Goal: Task Accomplishment & Management: Complete application form

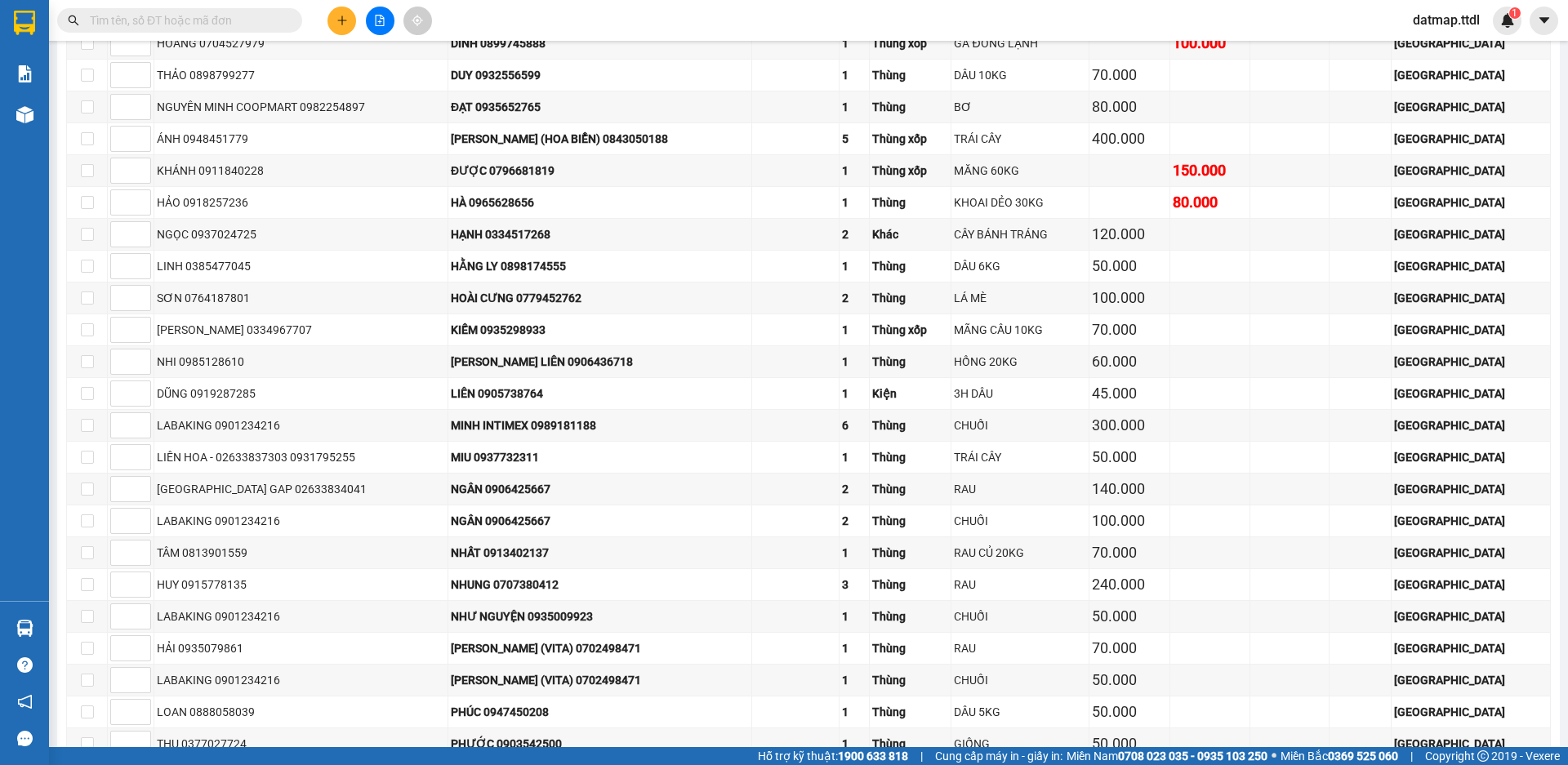
scroll to position [3946, 0]
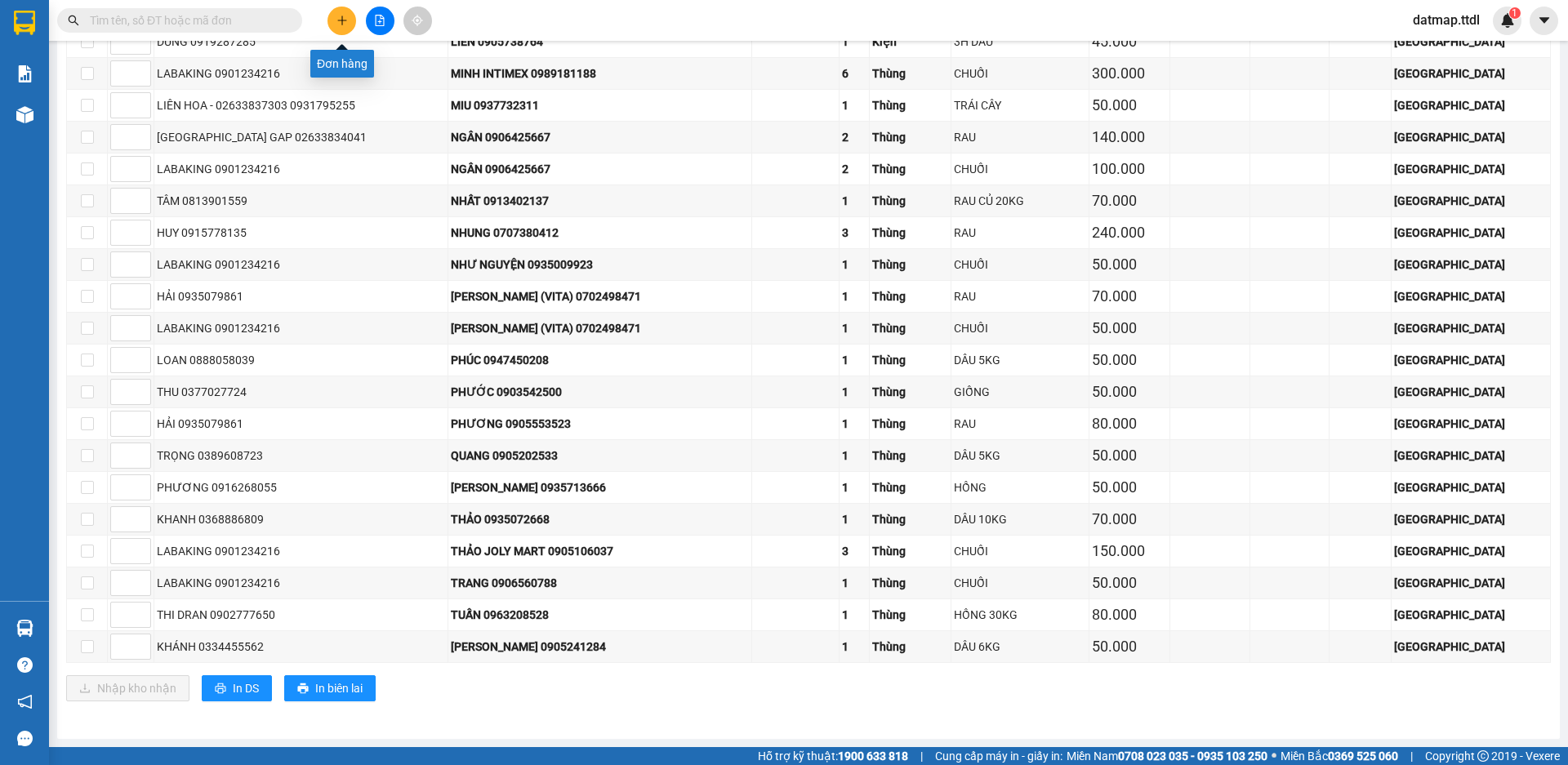
click at [336, 26] on icon "plus" at bounding box center [342, 20] width 12 height 12
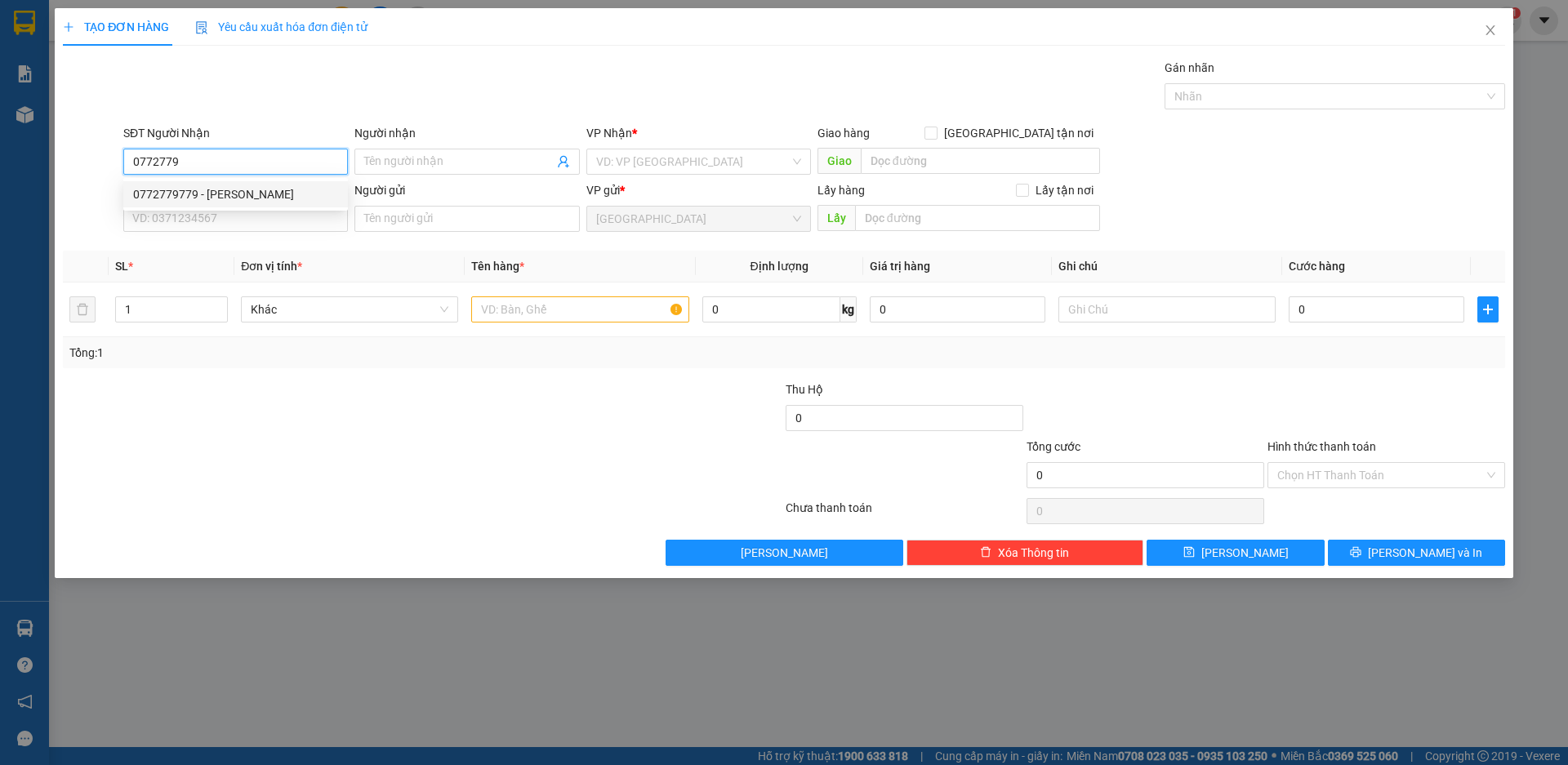
click at [263, 187] on div "0772779779 - [PERSON_NAME]" at bounding box center [235, 194] width 205 height 18
type input "0772779779"
type input "[PERSON_NAME]"
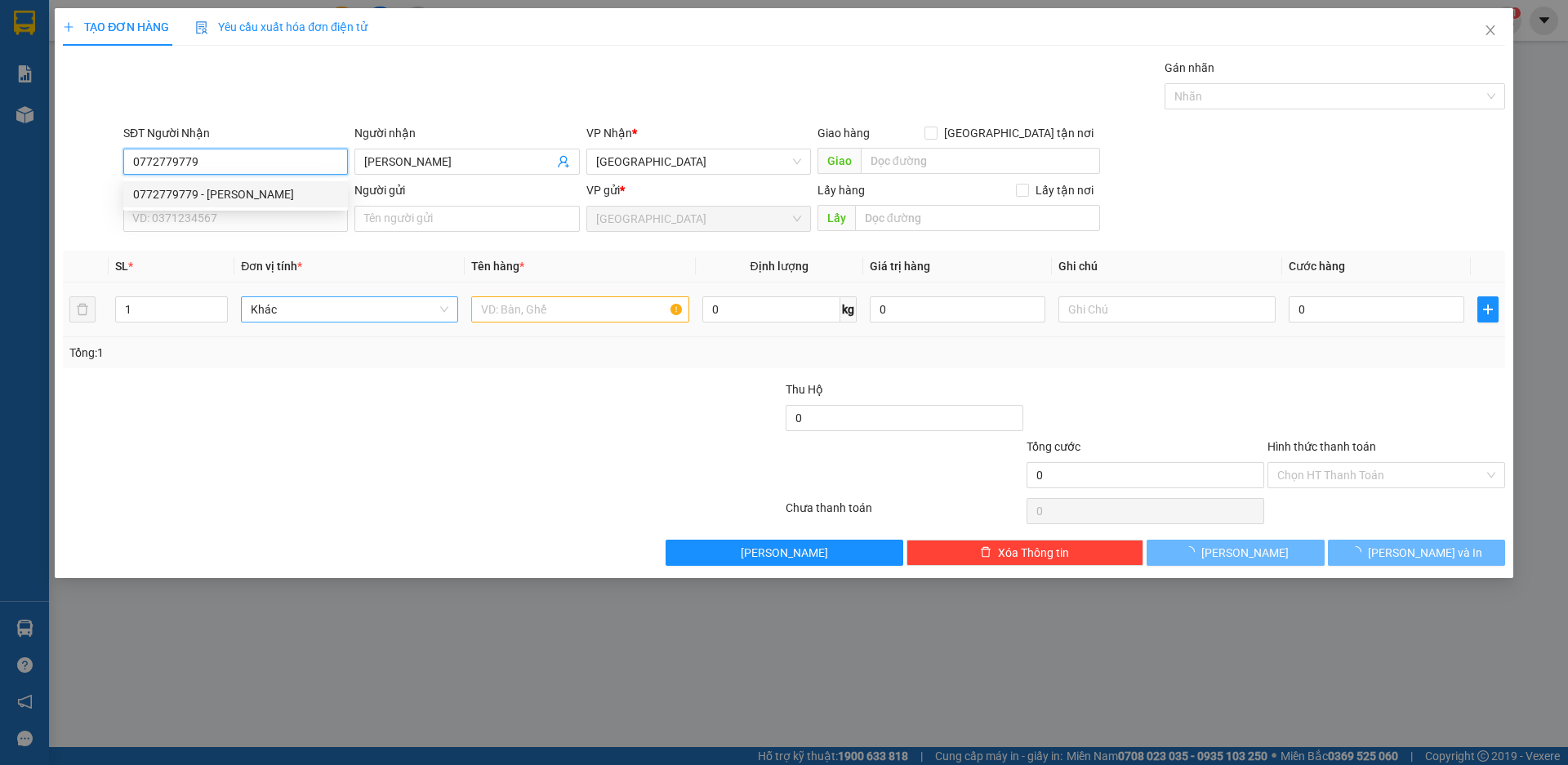
type input "300.000"
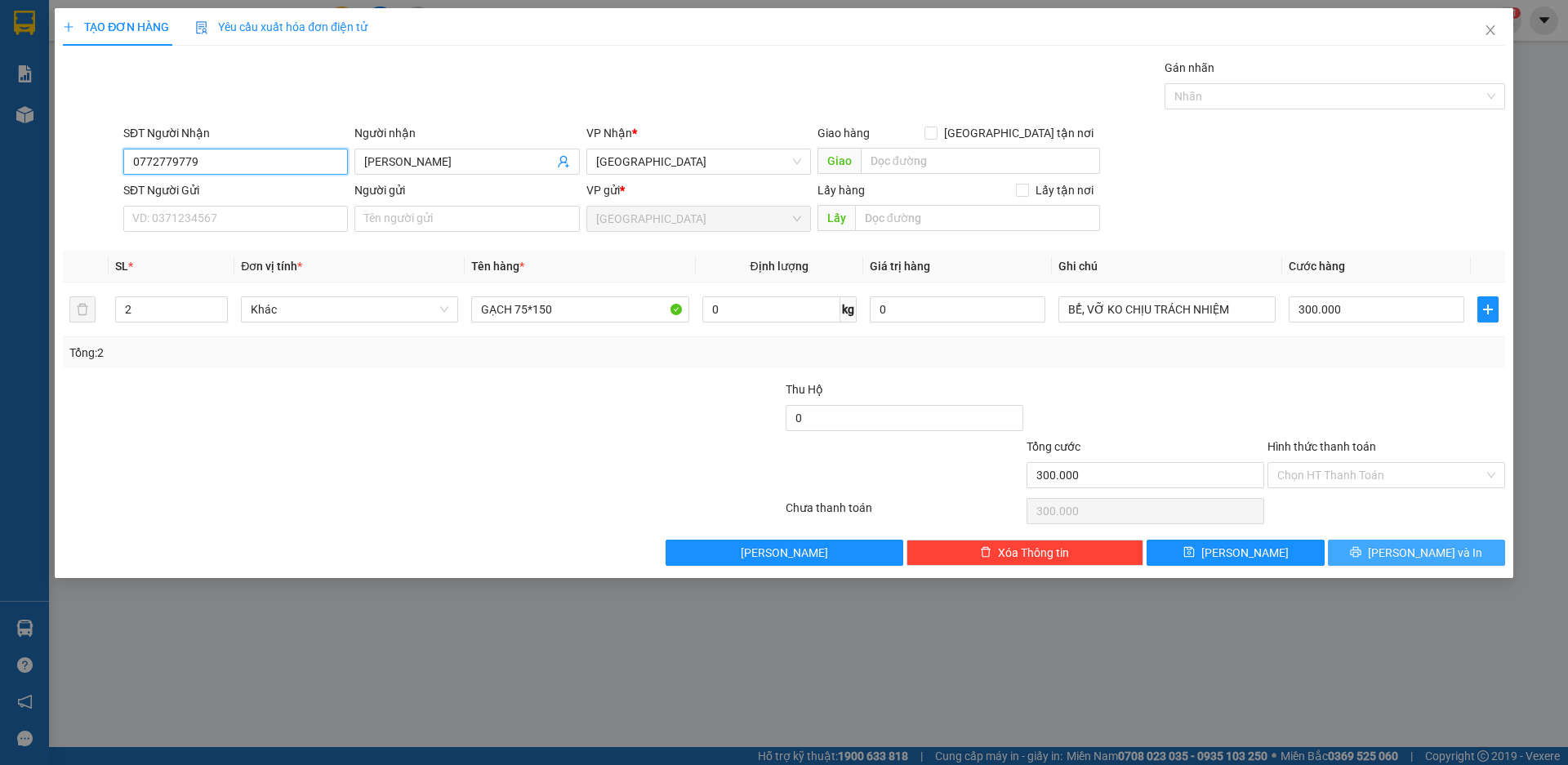
type input "0772779779"
click at [1417, 553] on span "[PERSON_NAME] và In" at bounding box center [1425, 553] width 114 height 18
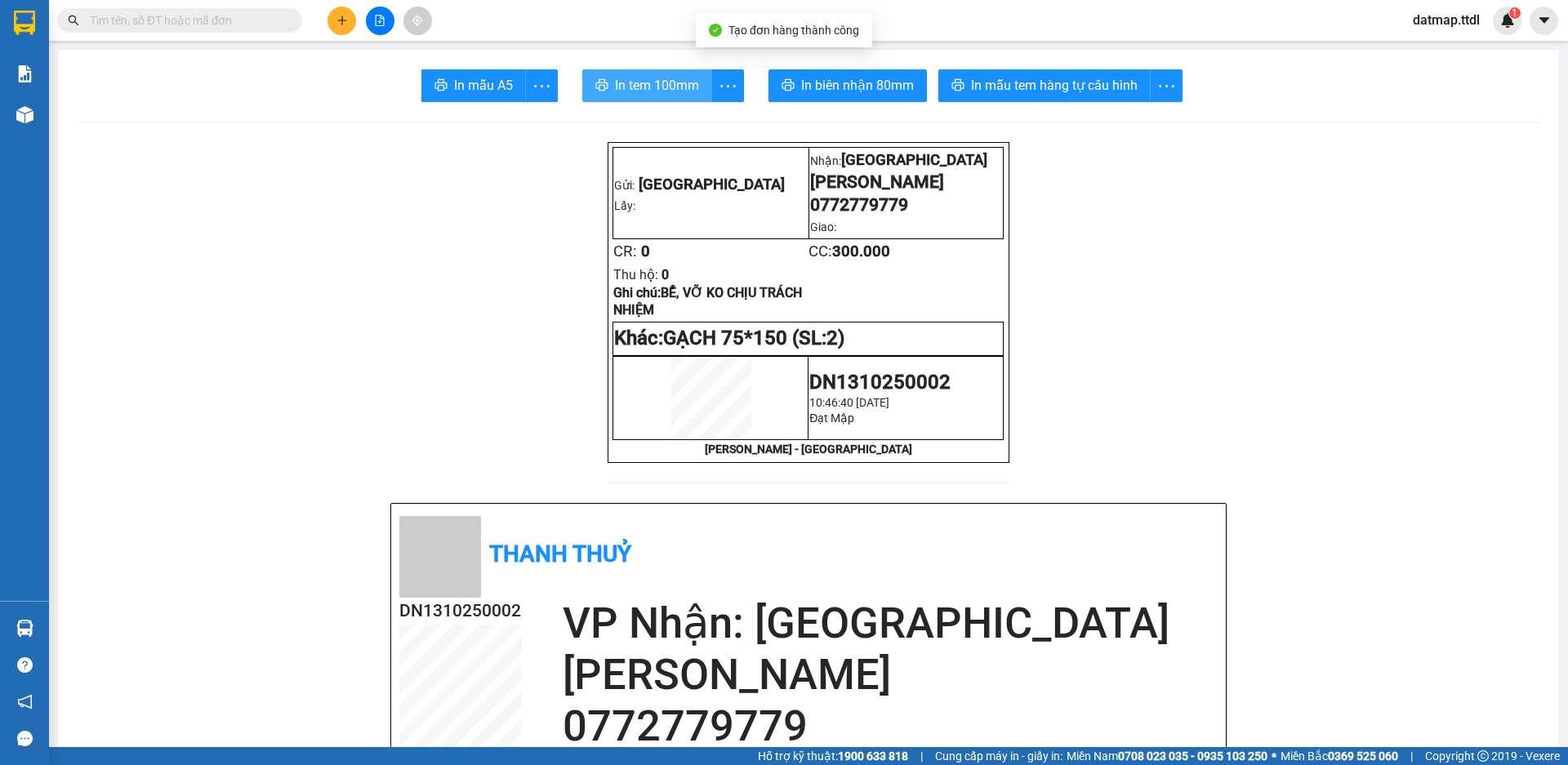
click at [645, 72] on button "In tem 100mm" at bounding box center [647, 86] width 129 height 33
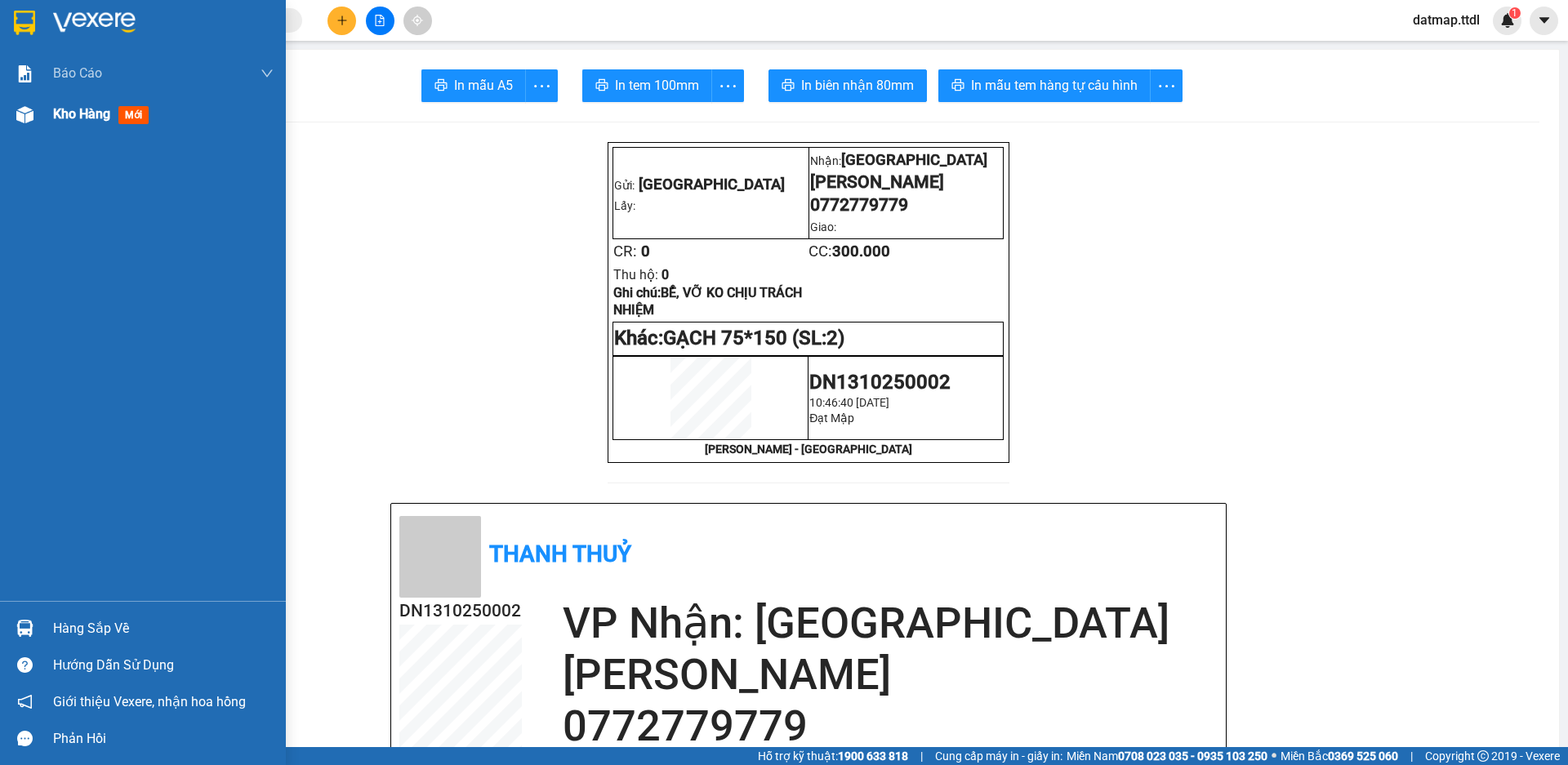
click at [80, 111] on span "Kho hàng" at bounding box center [81, 113] width 57 height 16
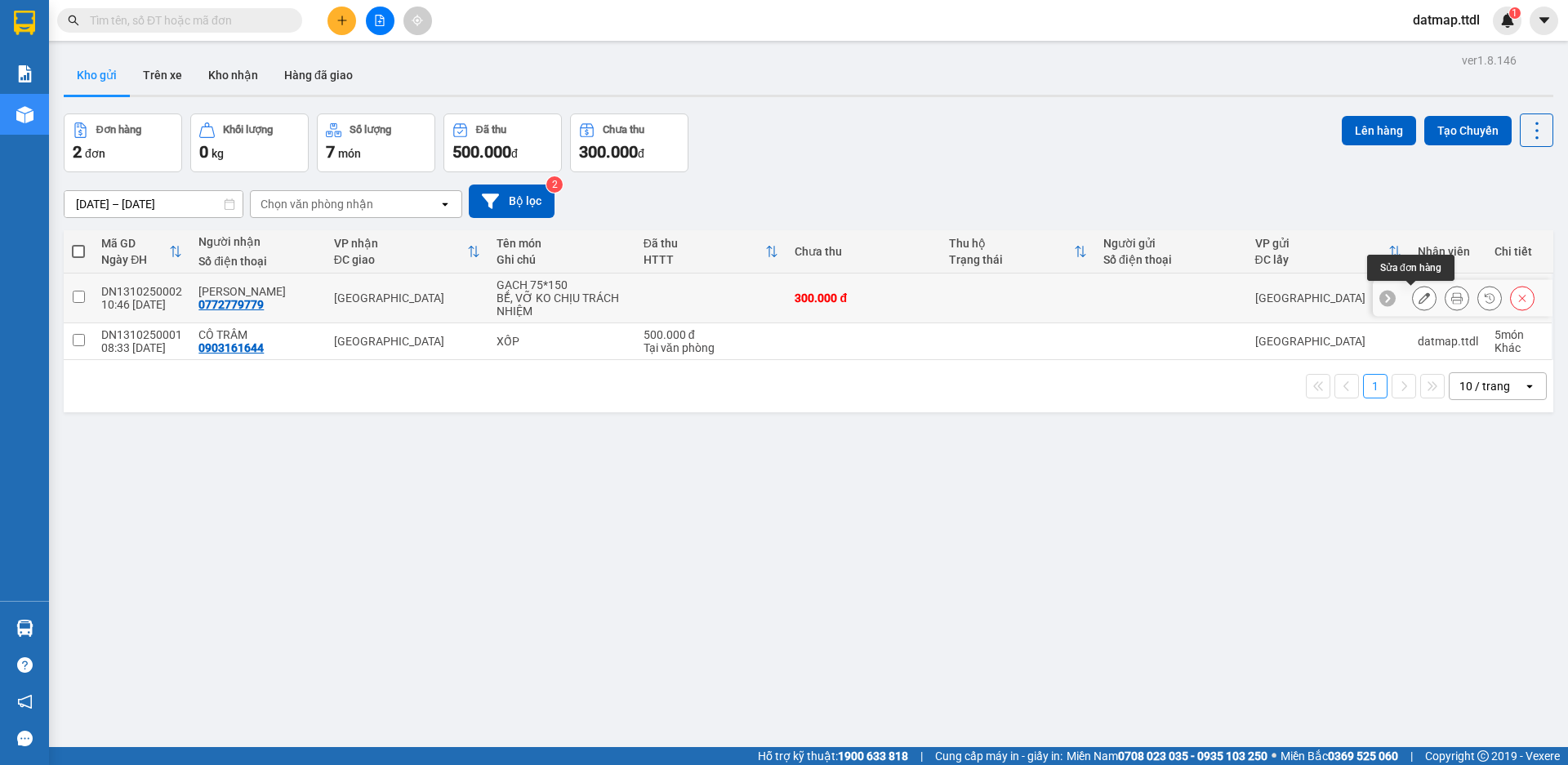
click at [1418, 302] on icon at bounding box center [1424, 298] width 12 height 12
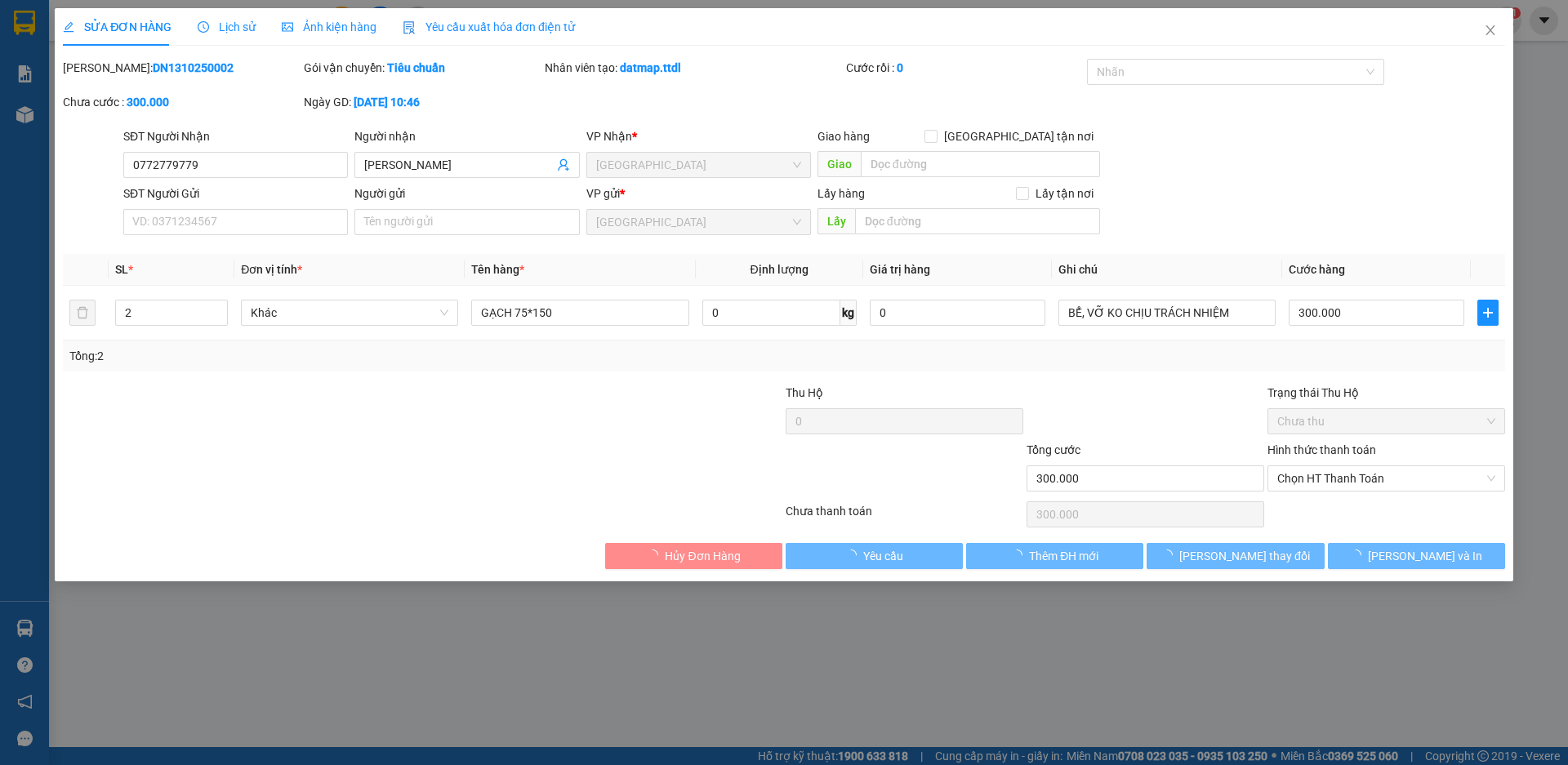
type input "0772779779"
type input "[PERSON_NAME]"
type input "300.000"
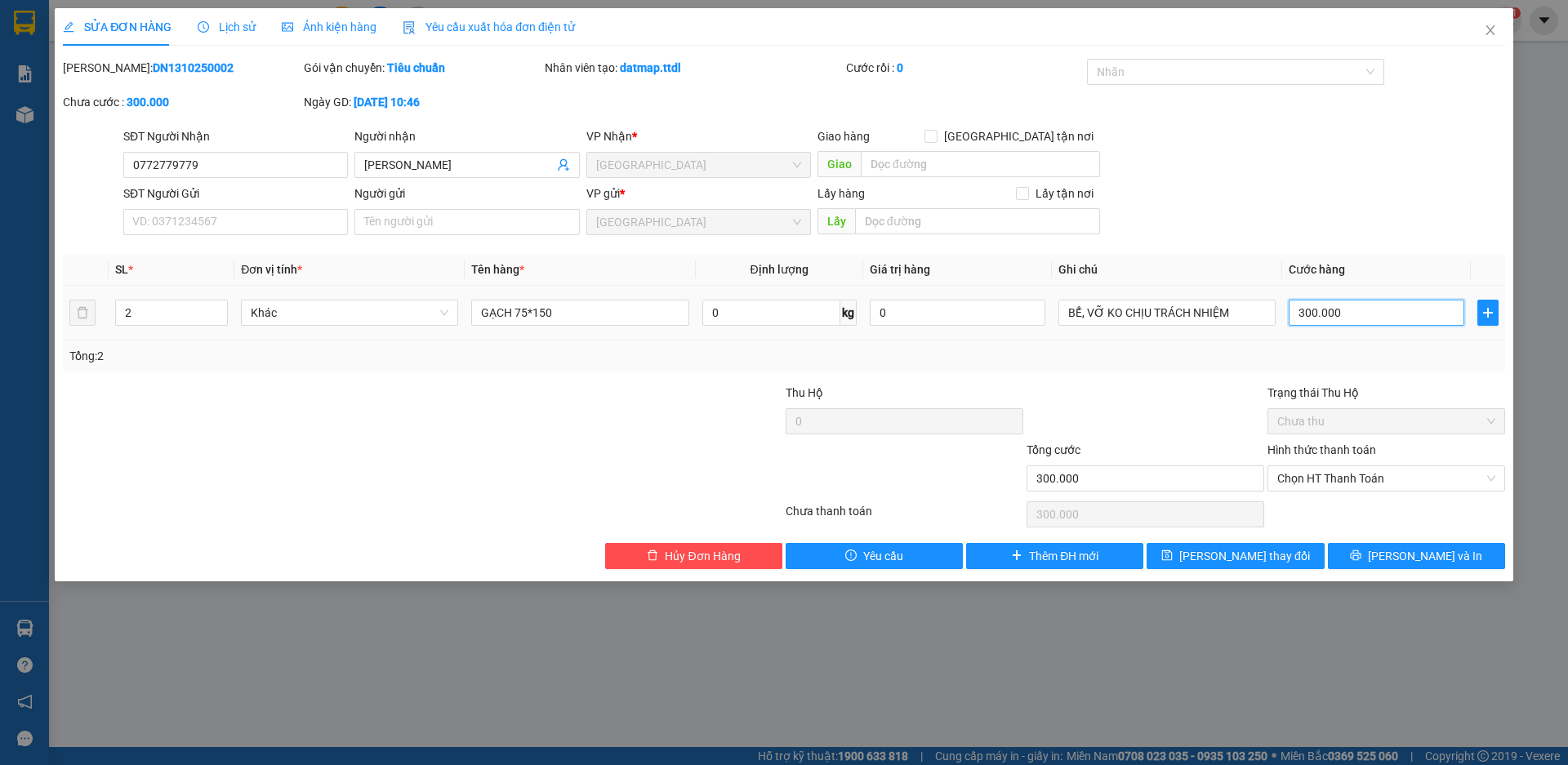
click at [1372, 308] on input "300.000" at bounding box center [1377, 313] width 176 height 26
type input "1"
type input "16"
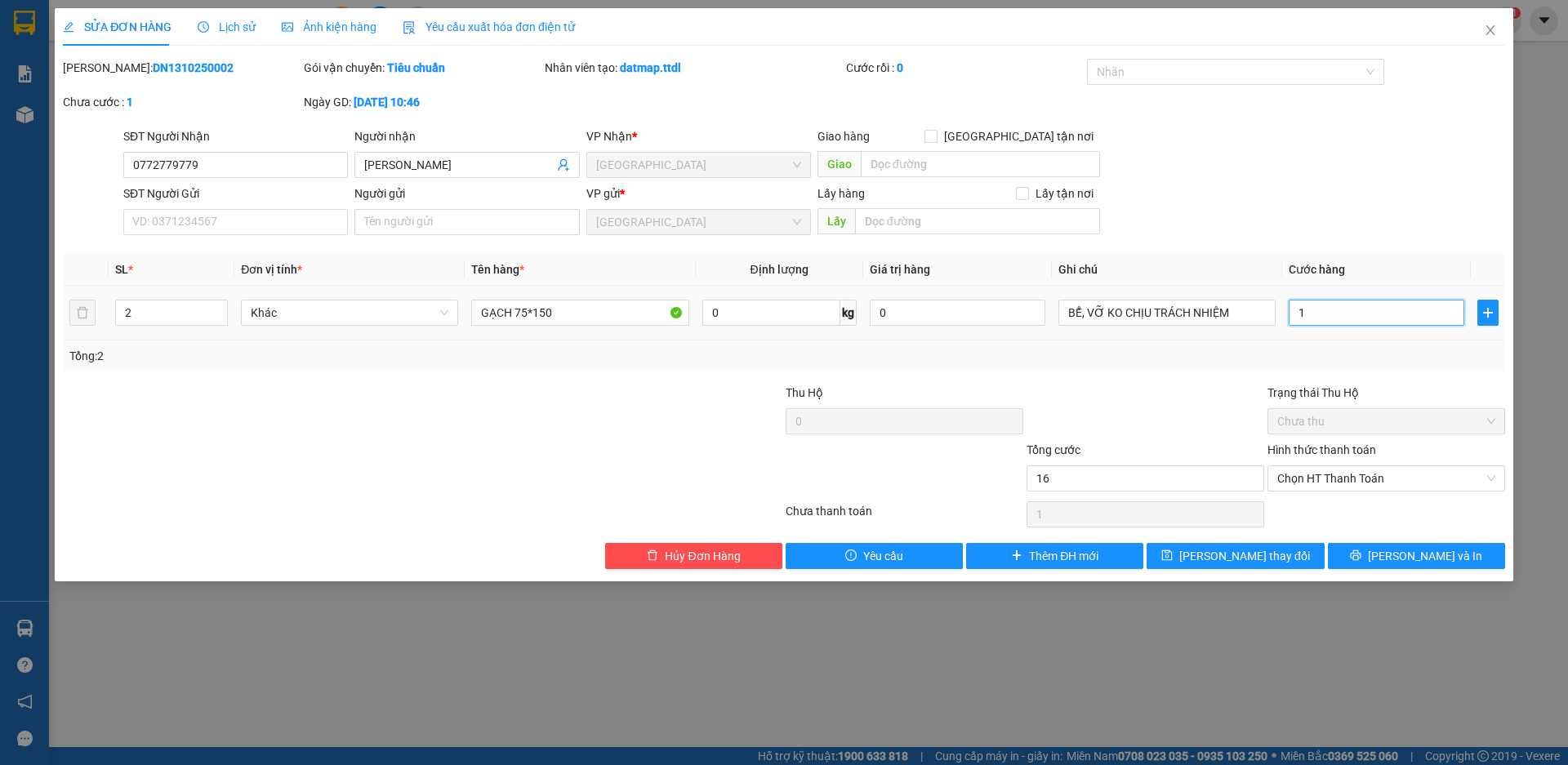
type input "16"
type input "160"
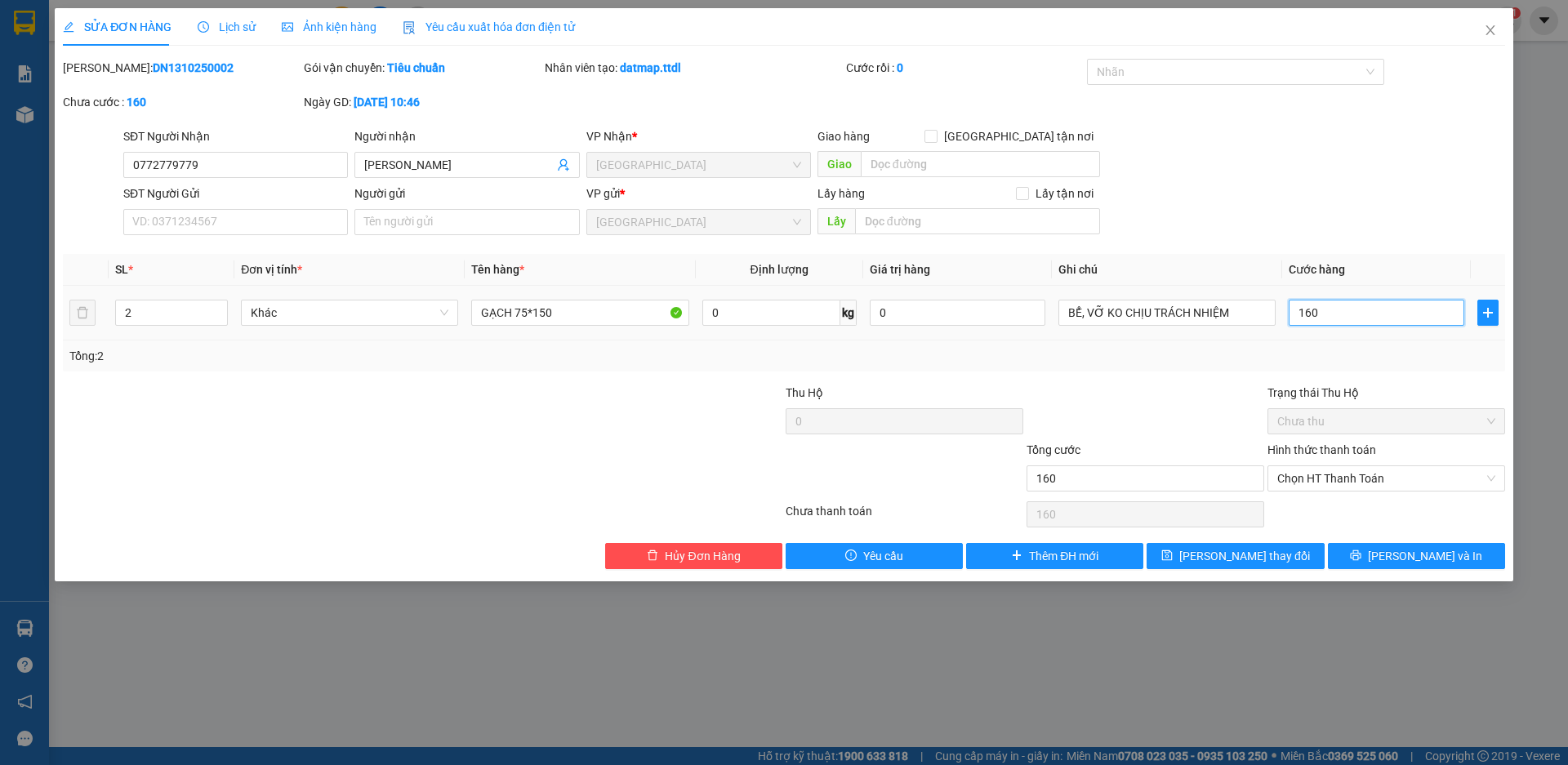
type input "1.600"
type input "16.000"
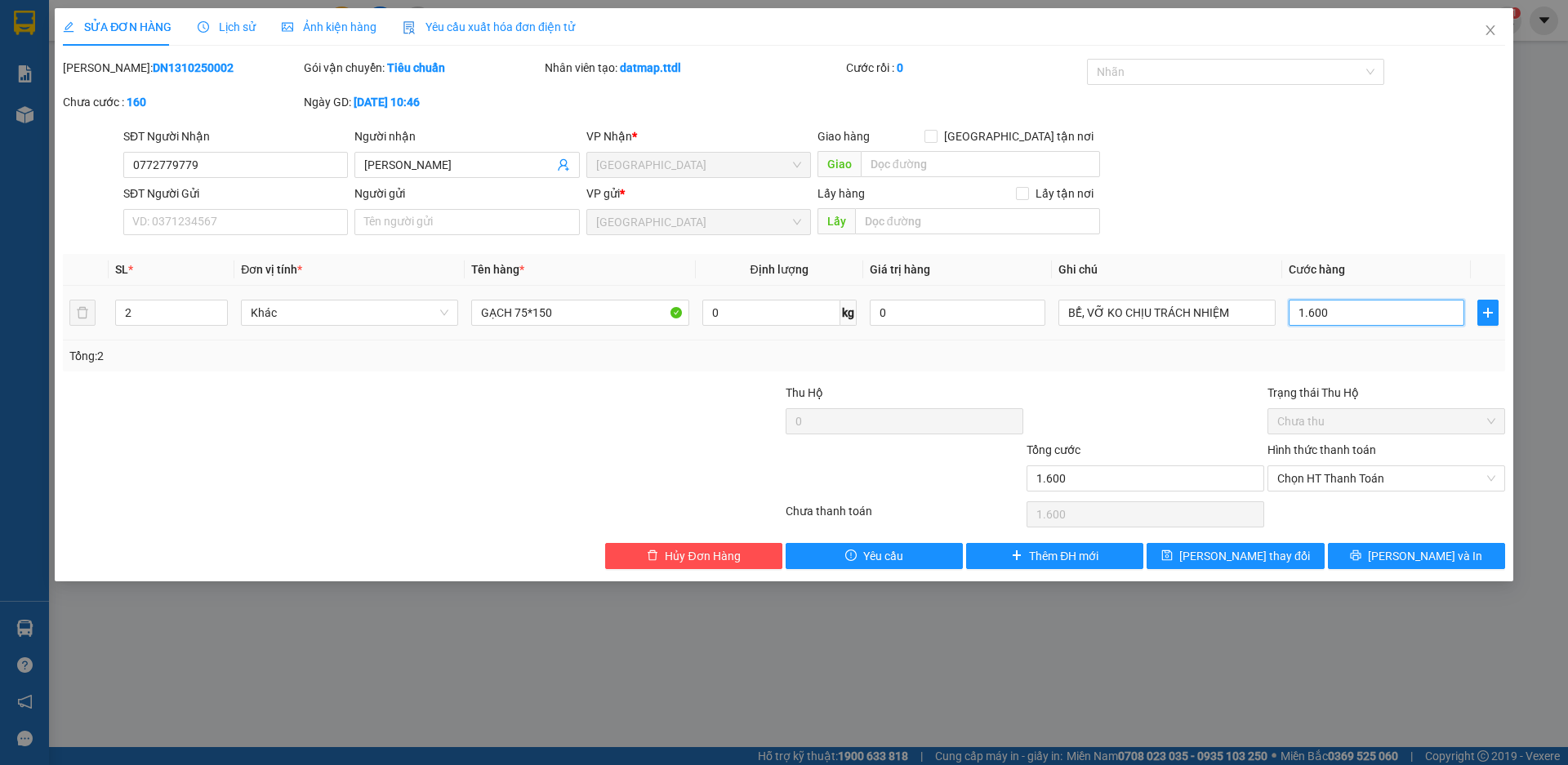
type input "16.000"
type input "160.000"
click at [525, 313] on input "GẠCH 75*150" at bounding box center [580, 313] width 217 height 26
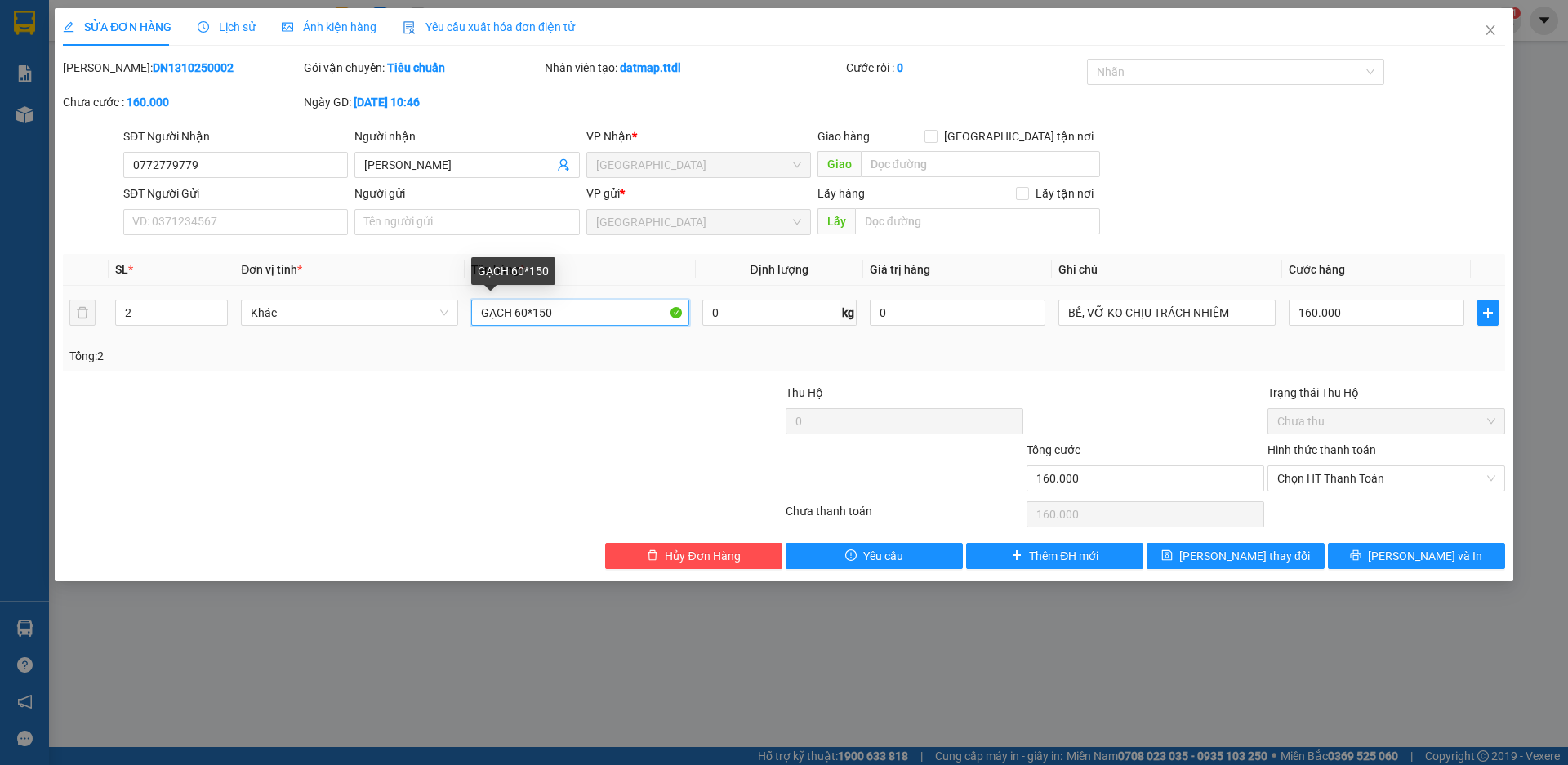
click at [545, 314] on input "GẠCH 60*150" at bounding box center [580, 313] width 217 height 26
type input "GẠCH 60*120"
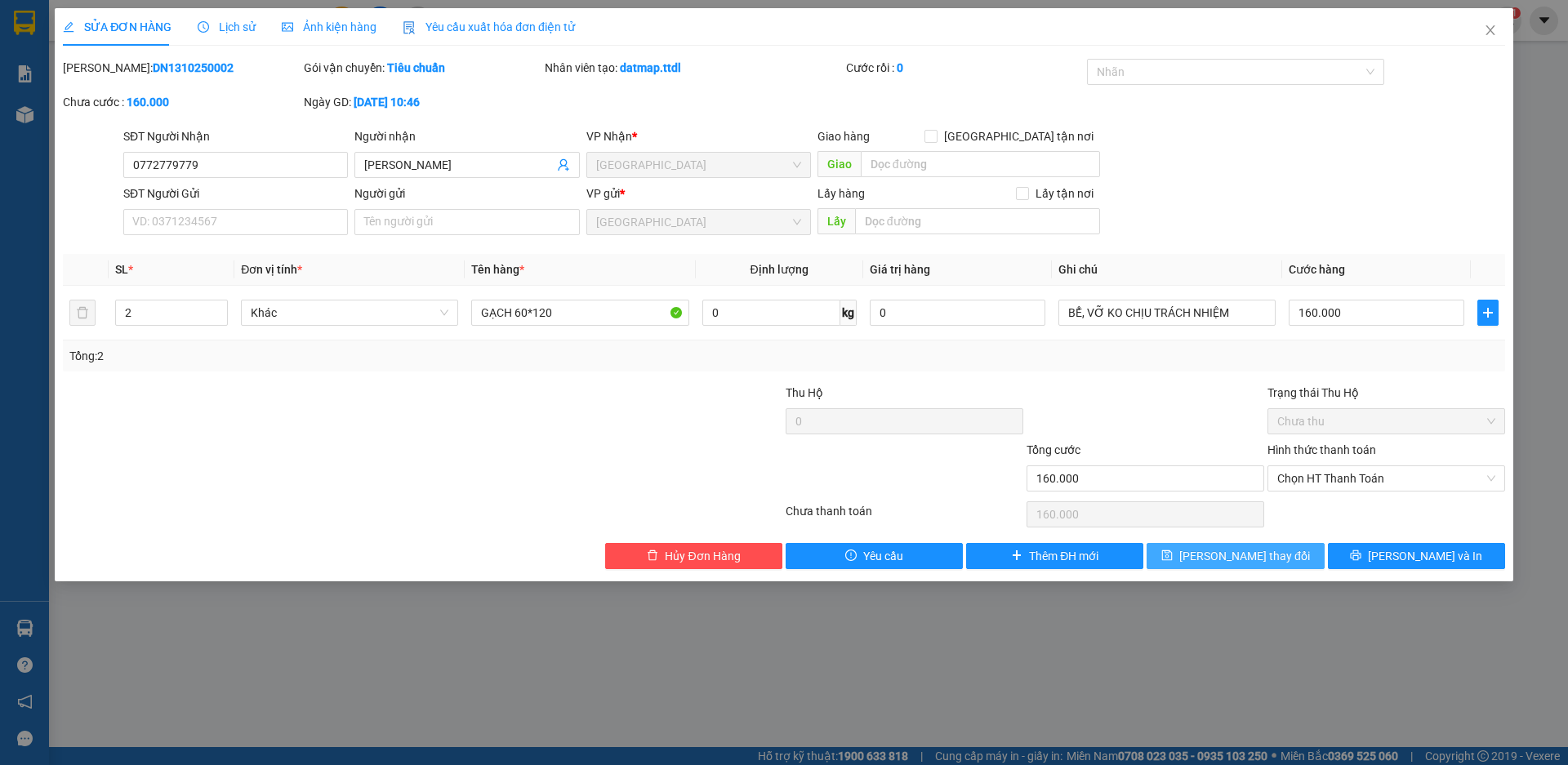
click at [1230, 560] on span "[PERSON_NAME] thay đổi" at bounding box center [1244, 556] width 130 height 18
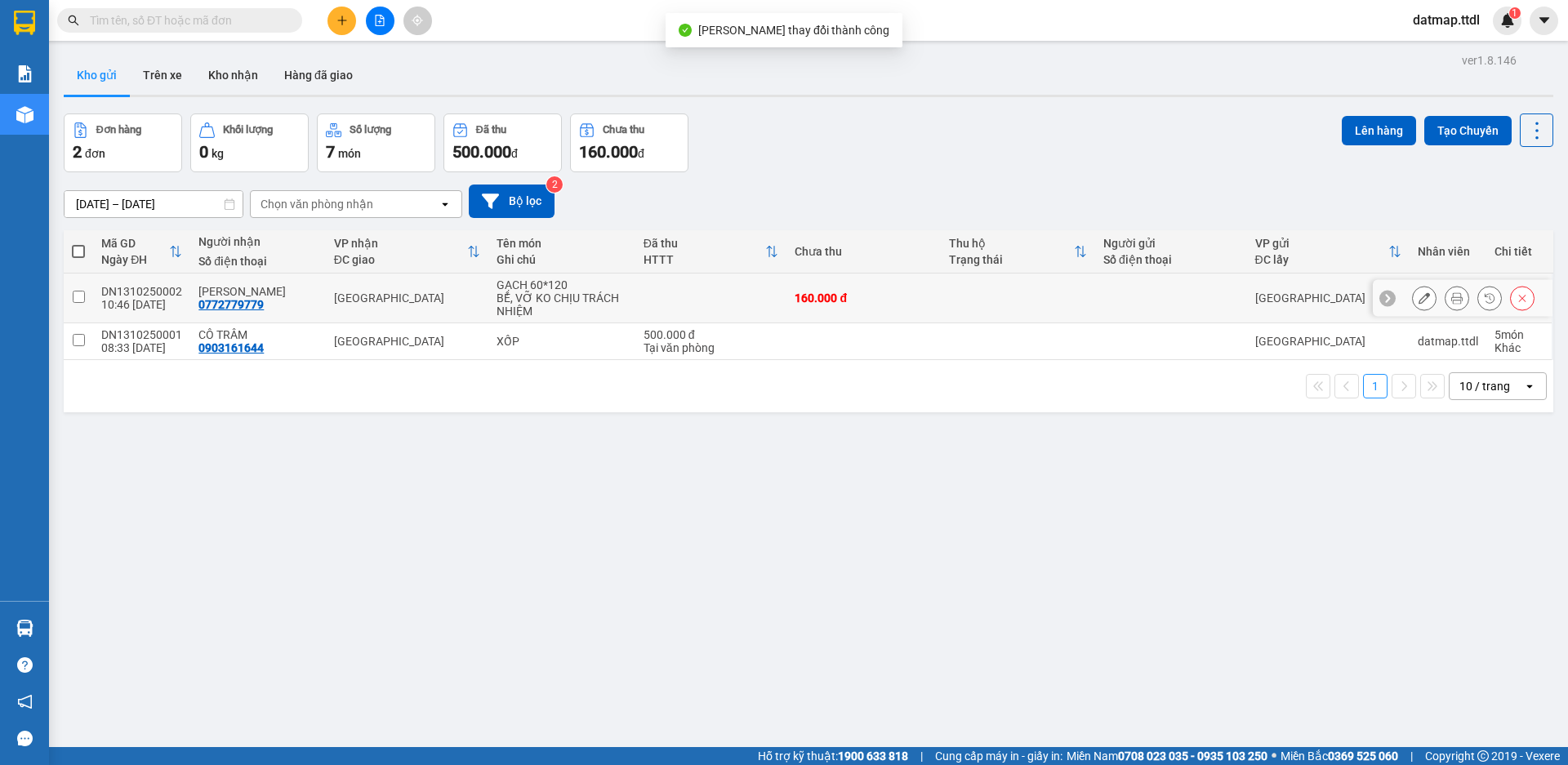
click at [1446, 295] on button at bounding box center [1457, 298] width 23 height 28
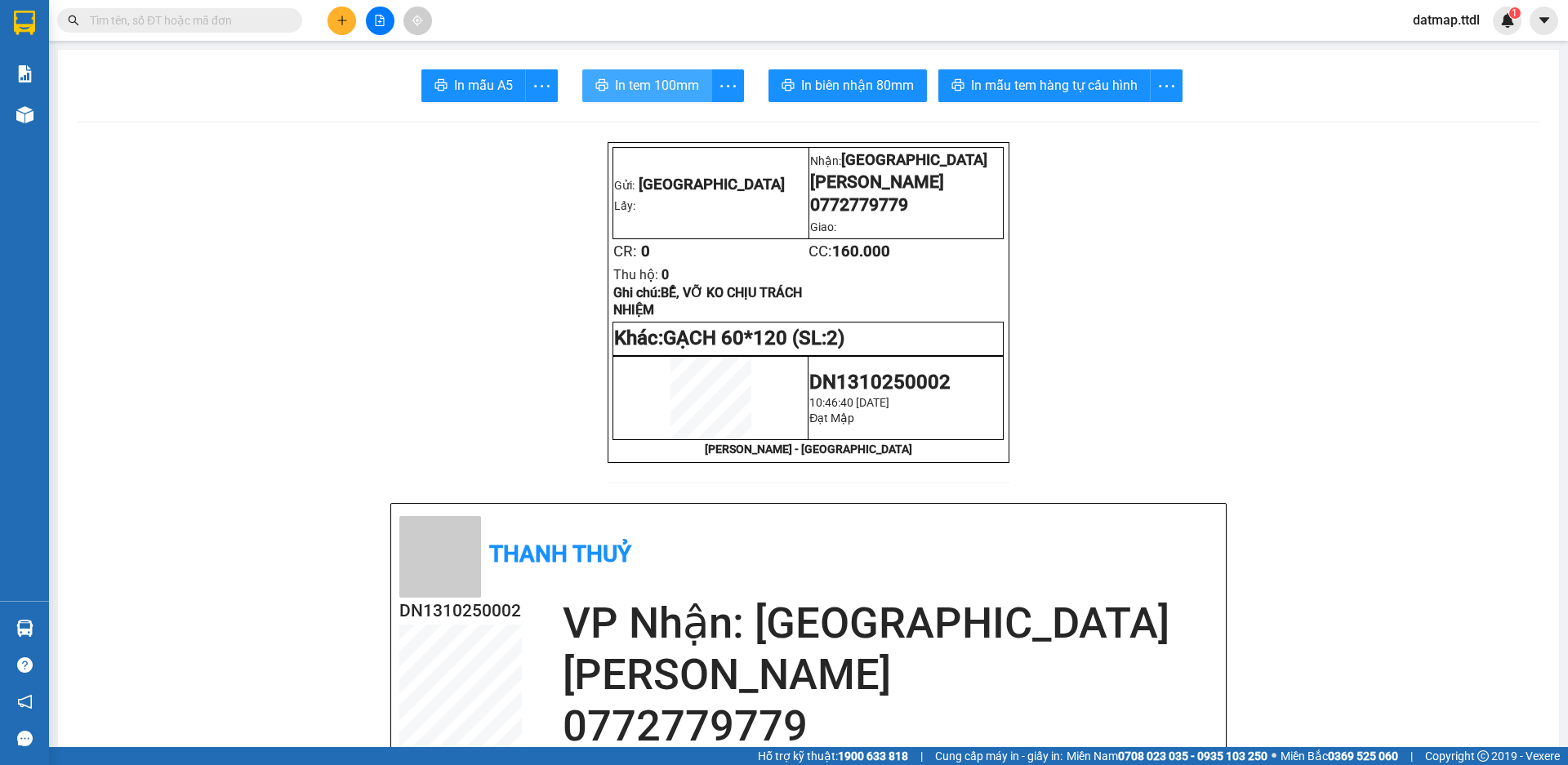
click at [655, 84] on span "In tem 100mm" at bounding box center [657, 85] width 84 height 20
click at [341, 23] on icon "plus" at bounding box center [342, 20] width 12 height 12
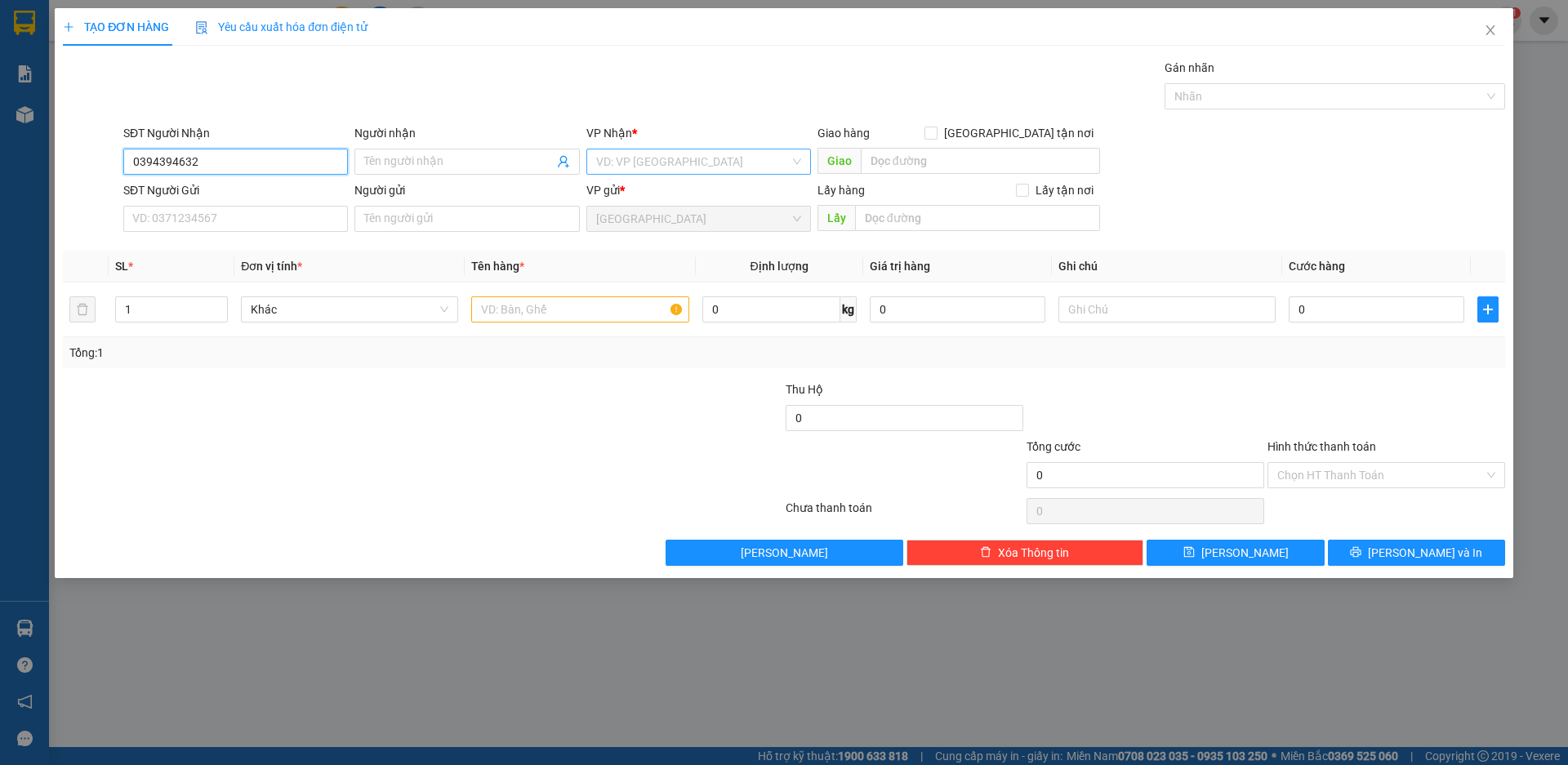
type input "0394394632"
click at [671, 155] on input "search" at bounding box center [693, 161] width 193 height 25
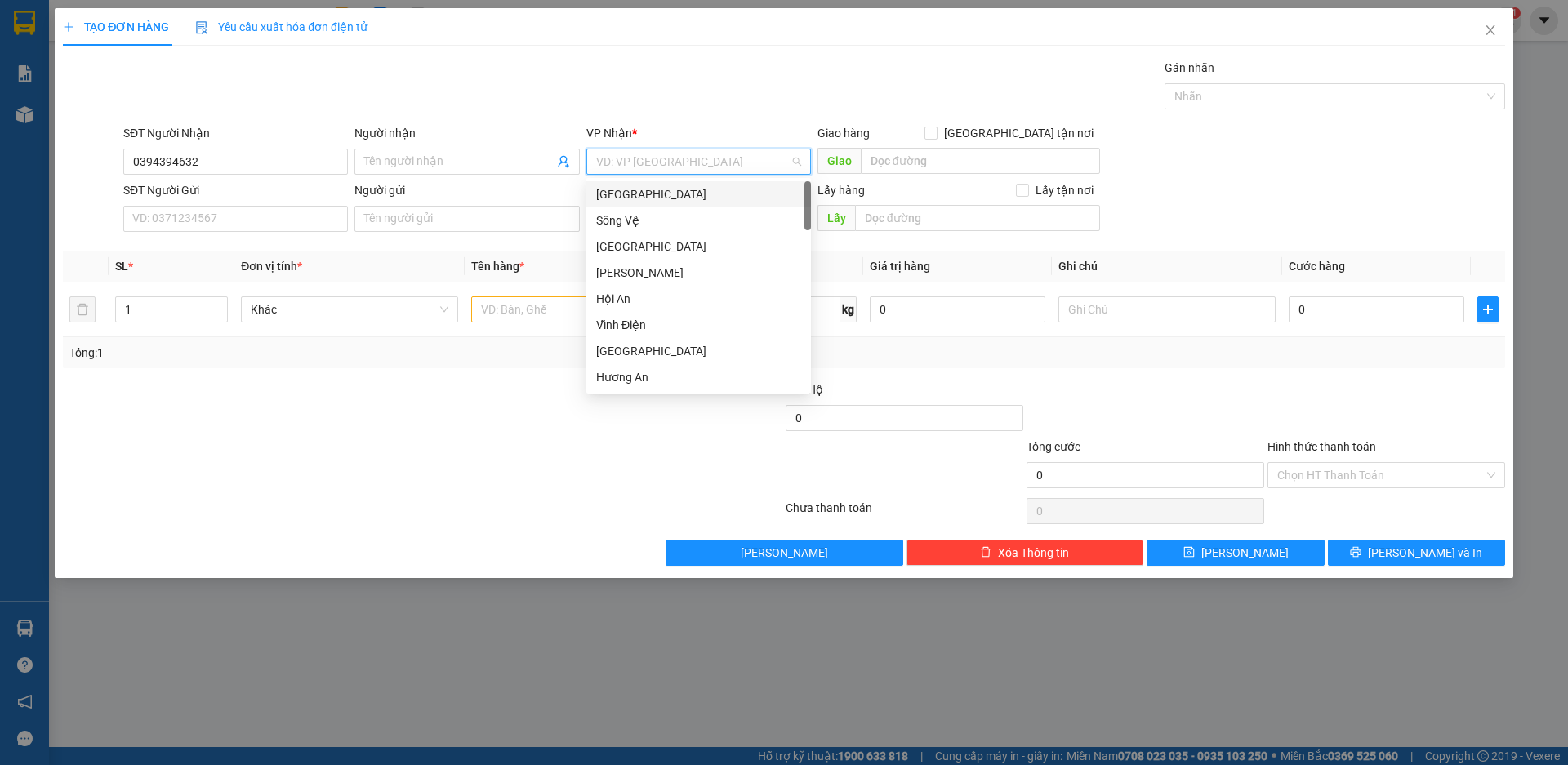
click at [624, 191] on div "[GEOGRAPHIC_DATA]" at bounding box center [698, 194] width 205 height 18
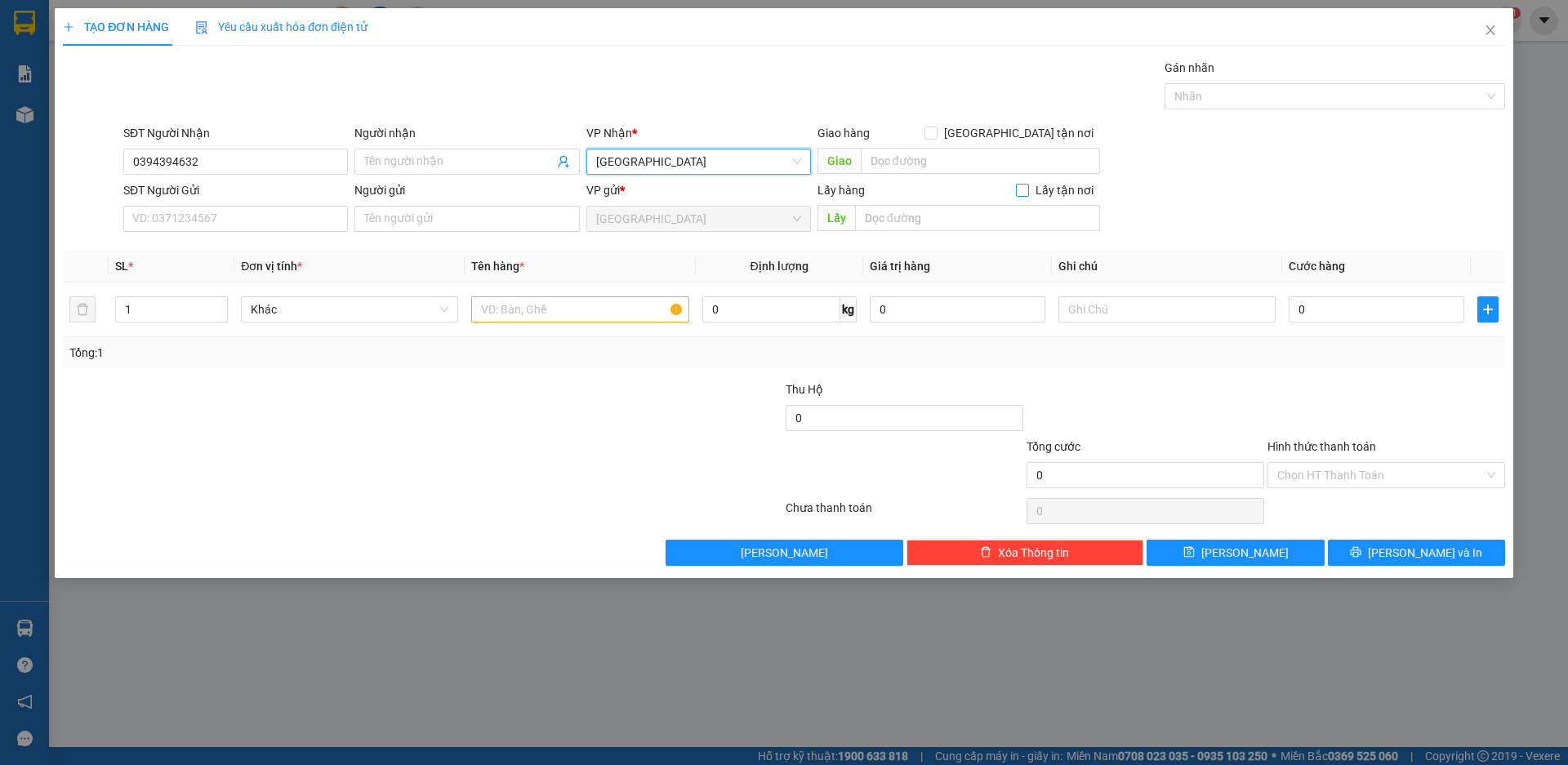
click at [1025, 190] on input "Lấy tận nơi" at bounding box center [1022, 190] width 12 height 12
checkbox input "true"
type input "2"
click at [221, 303] on icon "up" at bounding box center [219, 305] width 5 height 5
click at [531, 314] on input "text" at bounding box center [580, 309] width 217 height 26
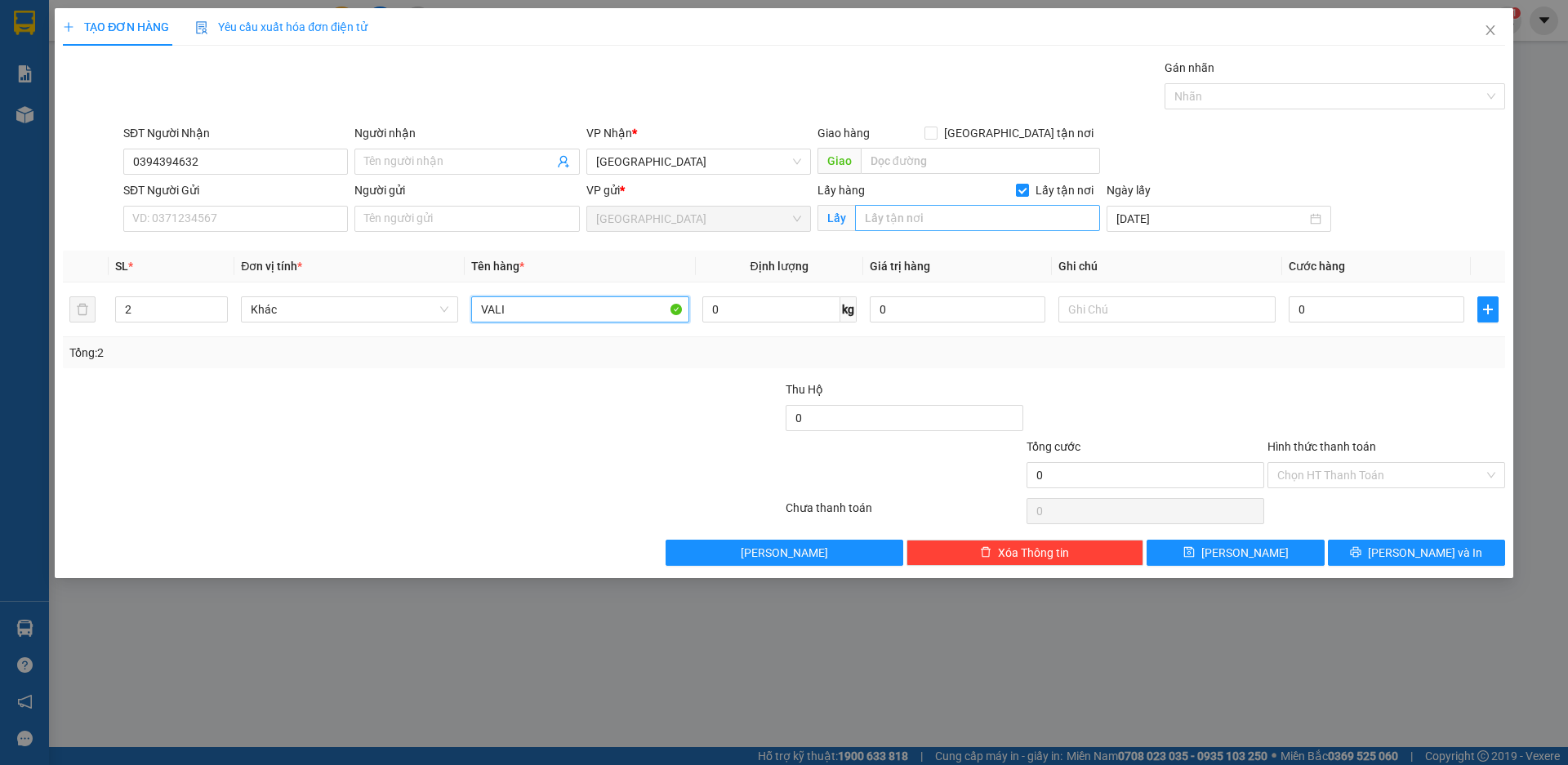
type input "VALI"
click at [901, 220] on input "text" at bounding box center [977, 218] width 245 height 26
type input "QUY NHƠN"
click at [440, 164] on input "Người nhận" at bounding box center [459, 162] width 189 height 18
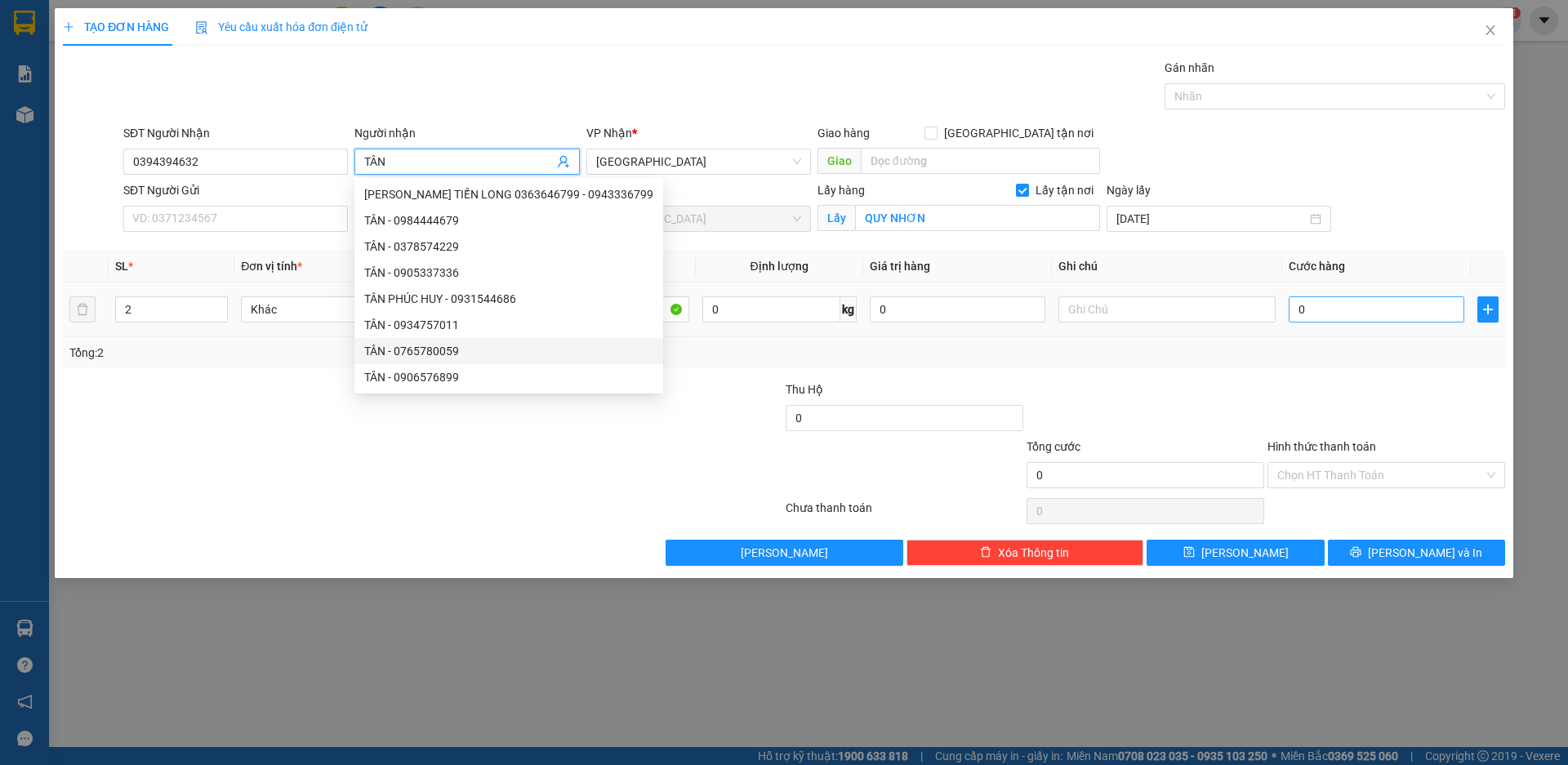
type input "TÂN"
click at [1382, 309] on input "0" at bounding box center [1377, 309] width 176 height 26
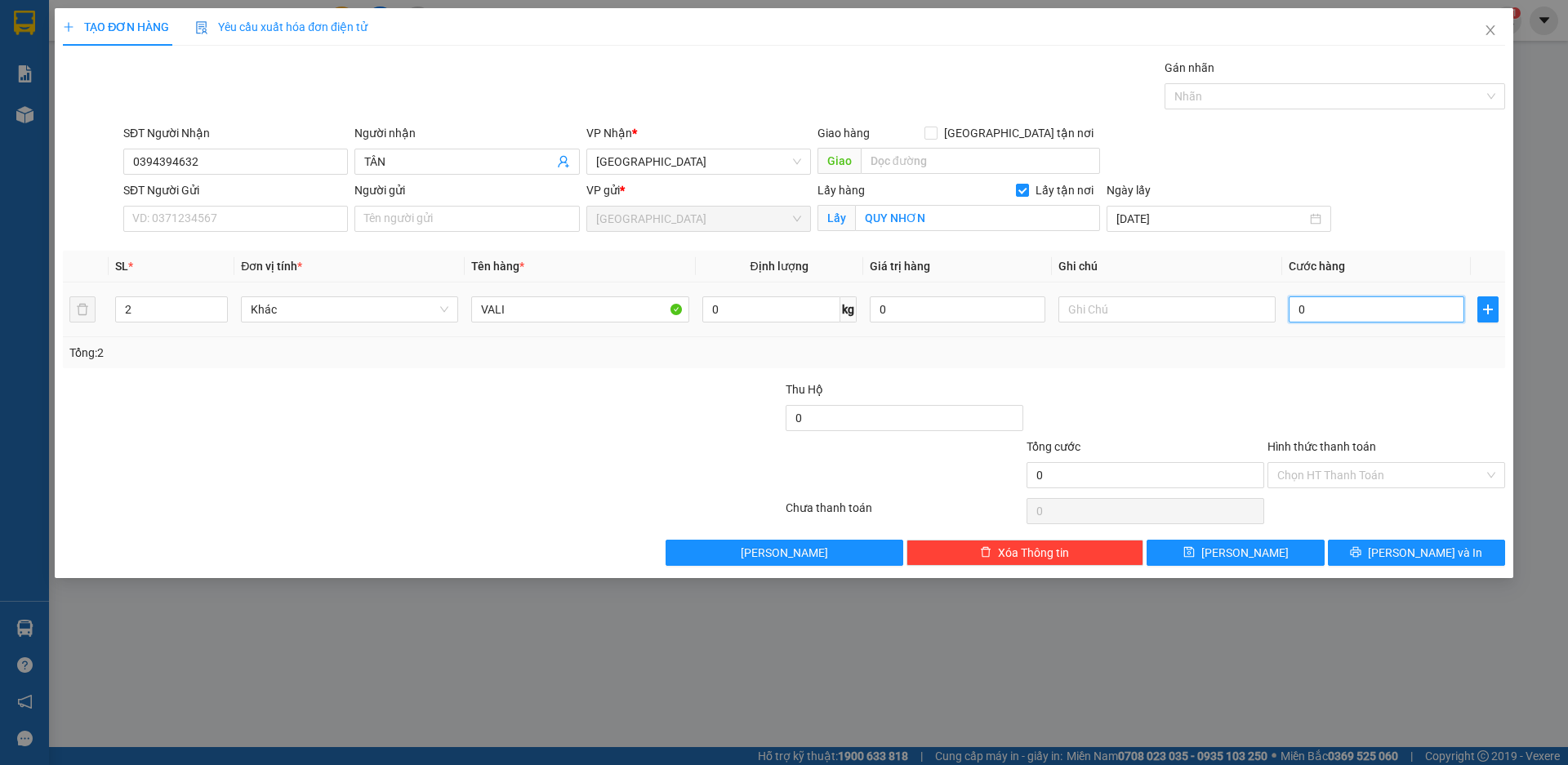
type input "1"
type input "15"
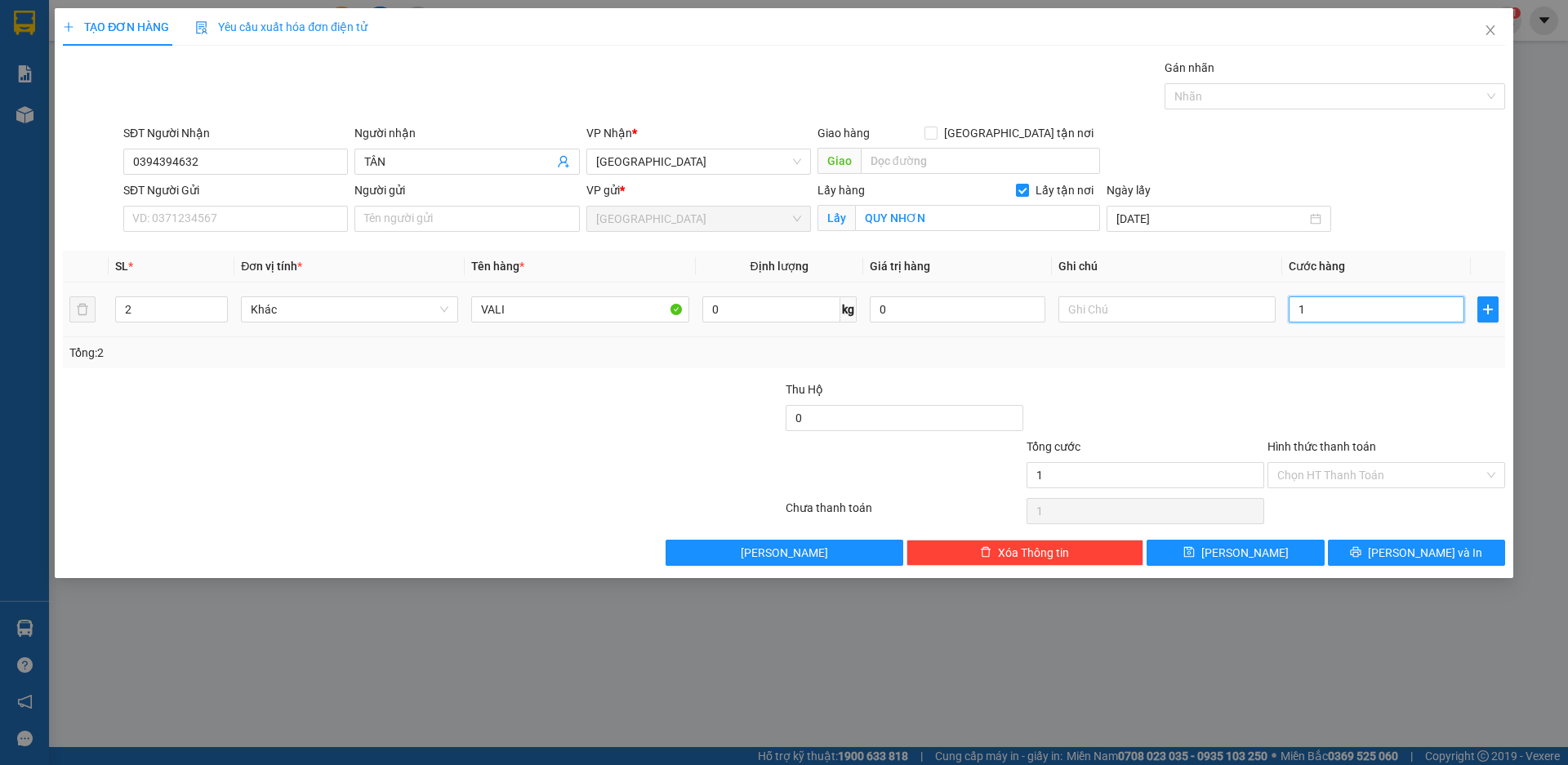
type input "15"
type input "150"
type input "1.500"
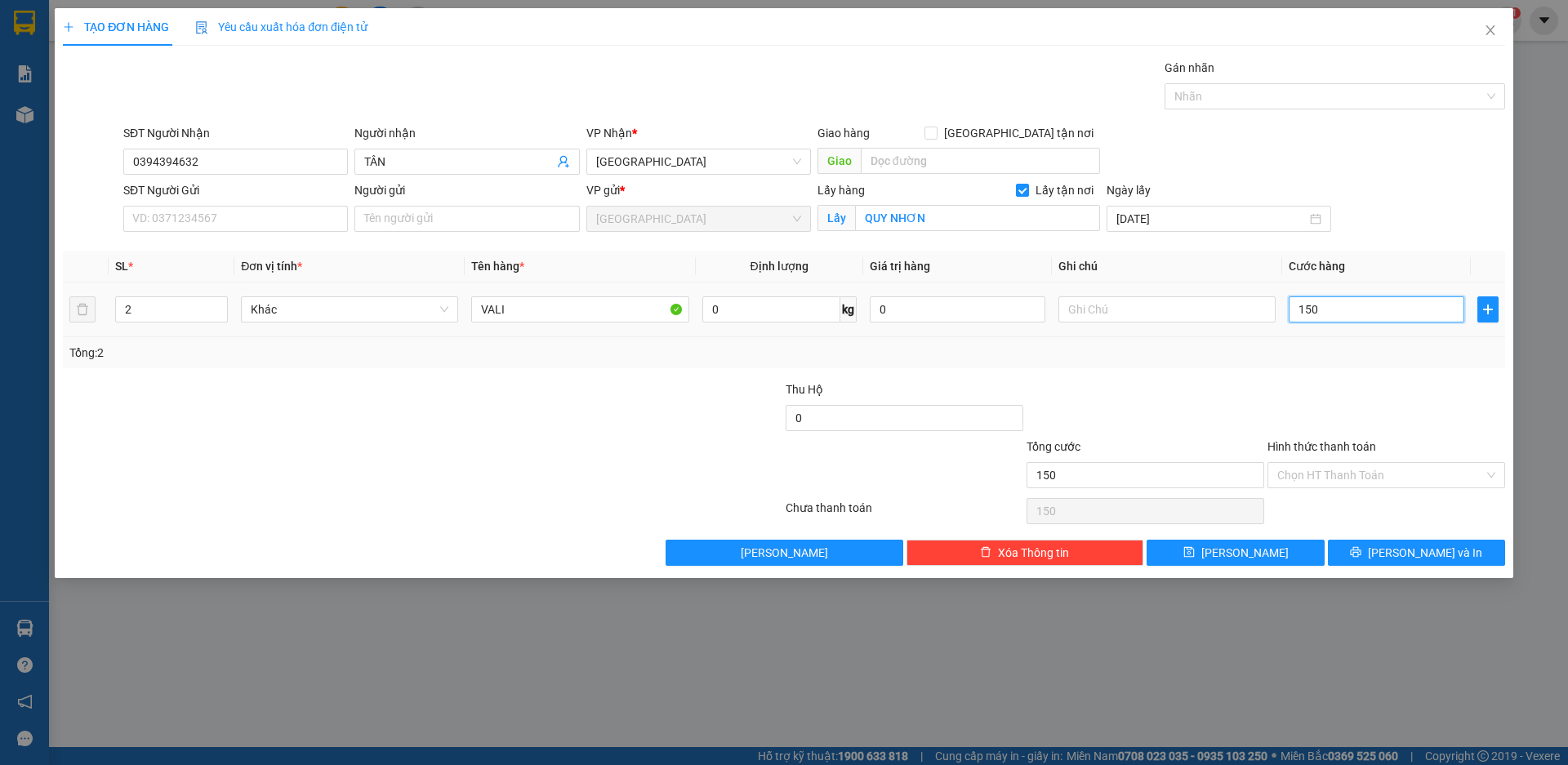
type input "1.500"
type input "15.000"
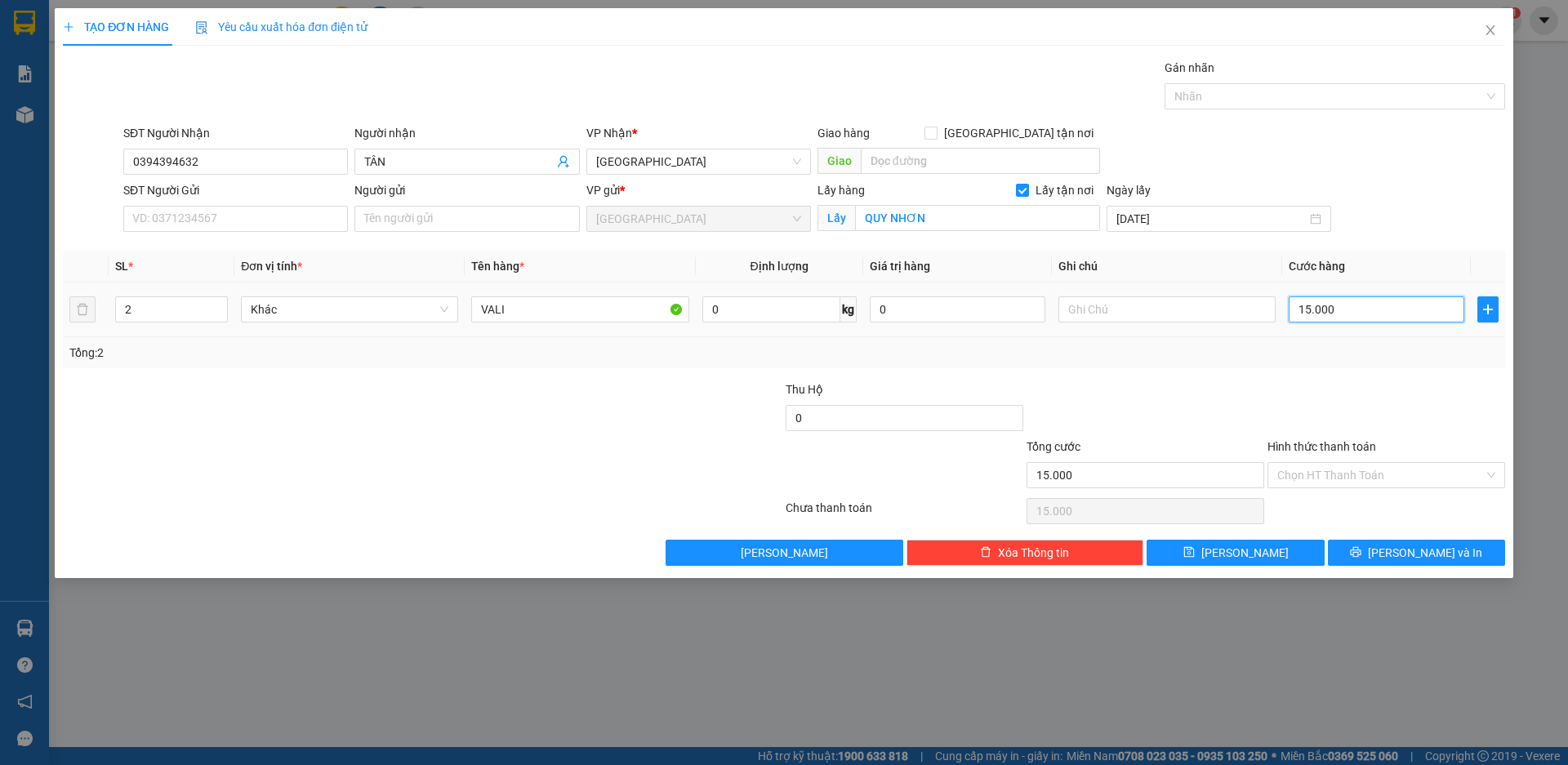
type input "150.000"
click at [1248, 551] on span "[PERSON_NAME]" at bounding box center [1245, 553] width 88 height 18
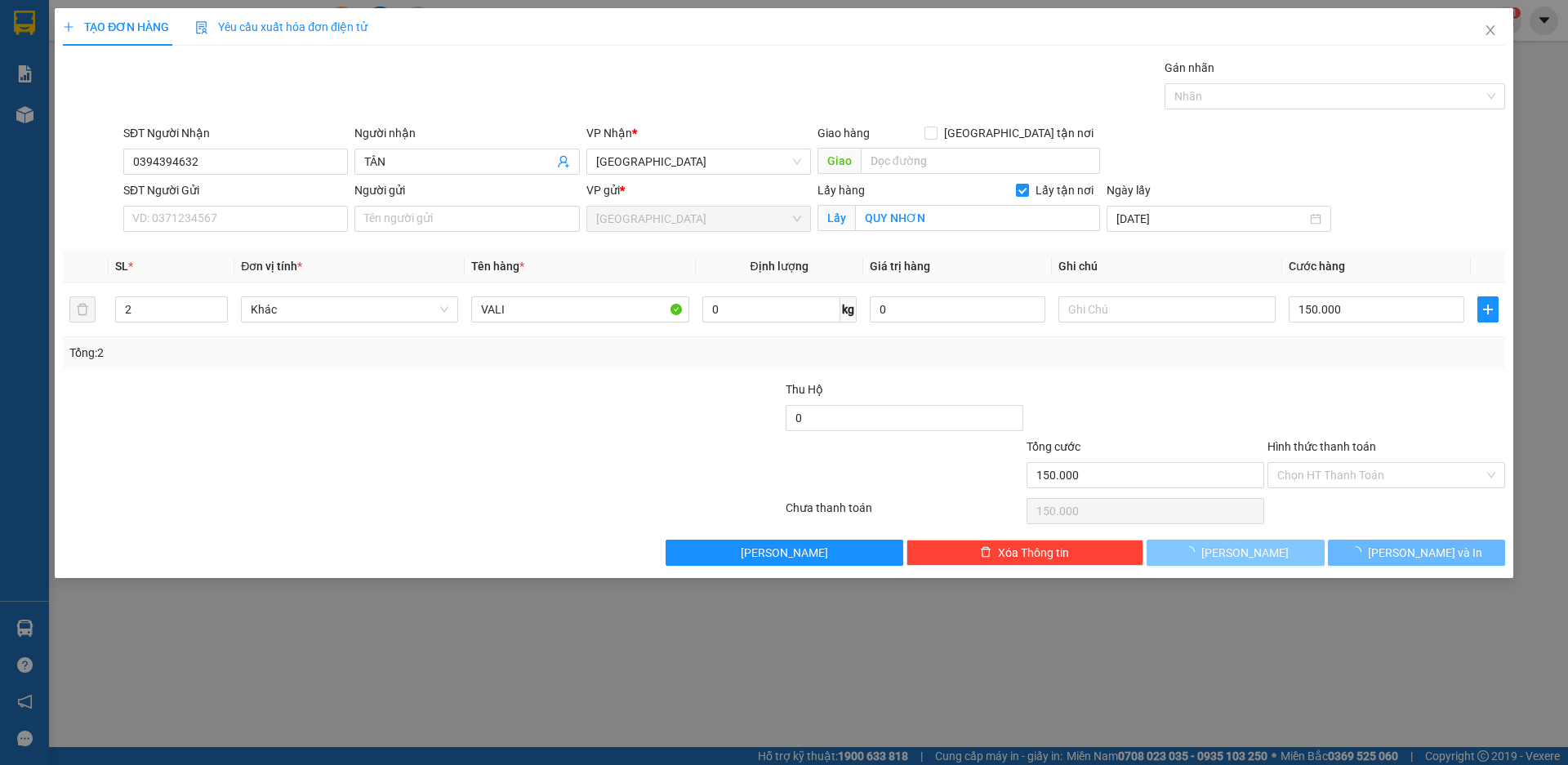
checkbox input "false"
type input "1"
type input "0"
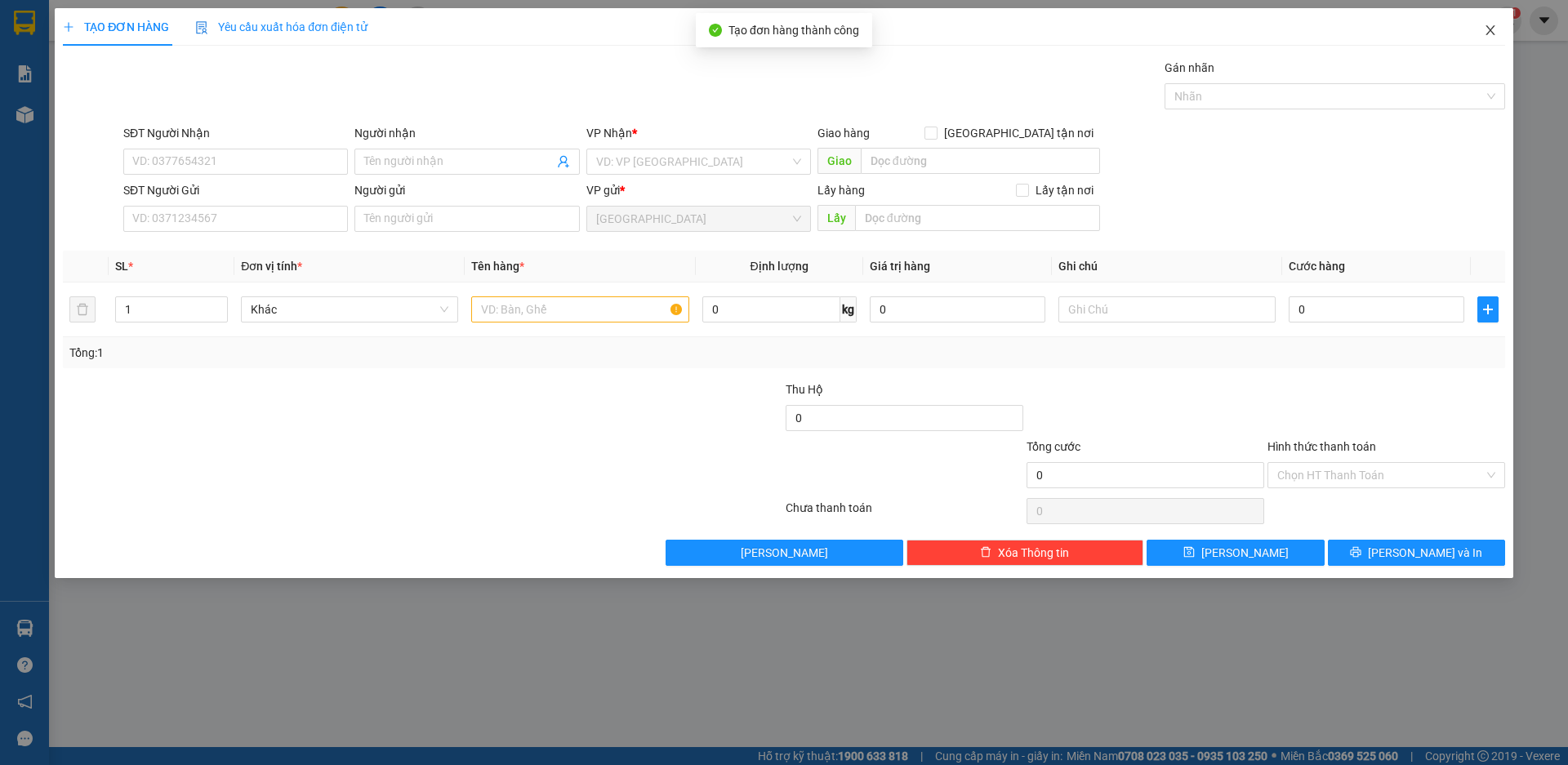
click at [1496, 31] on icon "close" at bounding box center [1491, 30] width 13 height 13
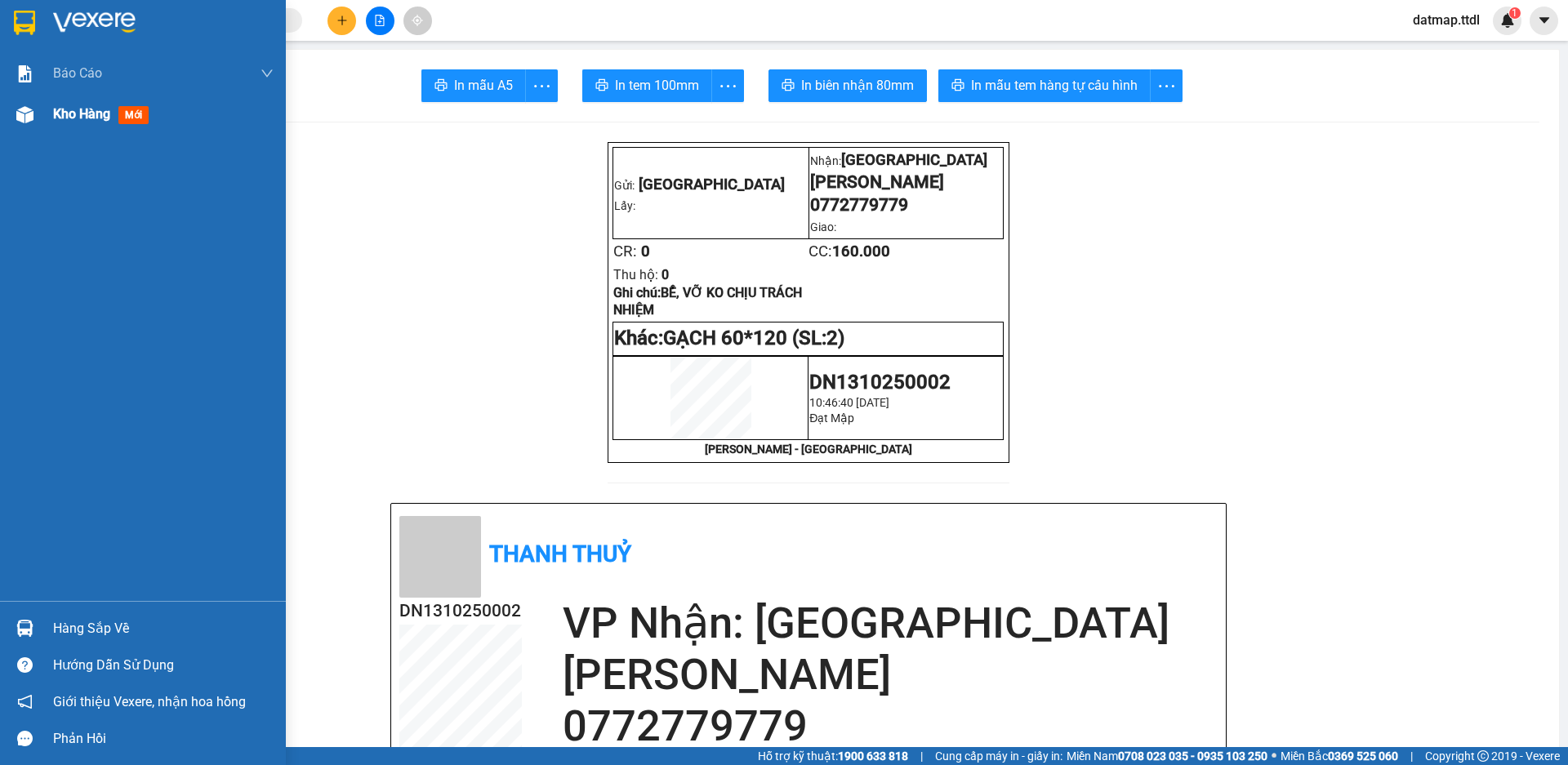
click at [77, 111] on span "Kho hàng" at bounding box center [81, 113] width 57 height 16
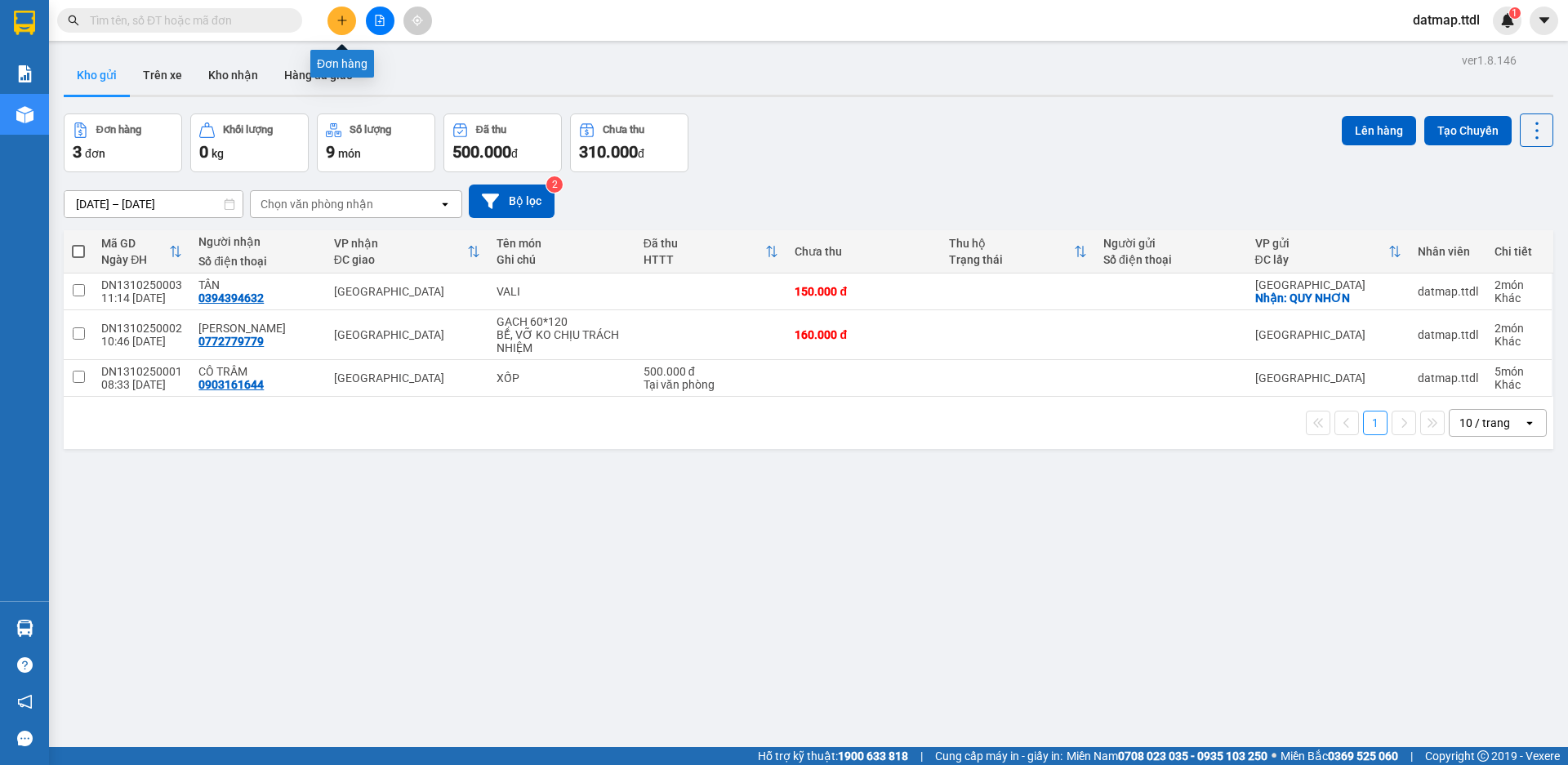
click at [337, 16] on icon "plus" at bounding box center [342, 20] width 12 height 12
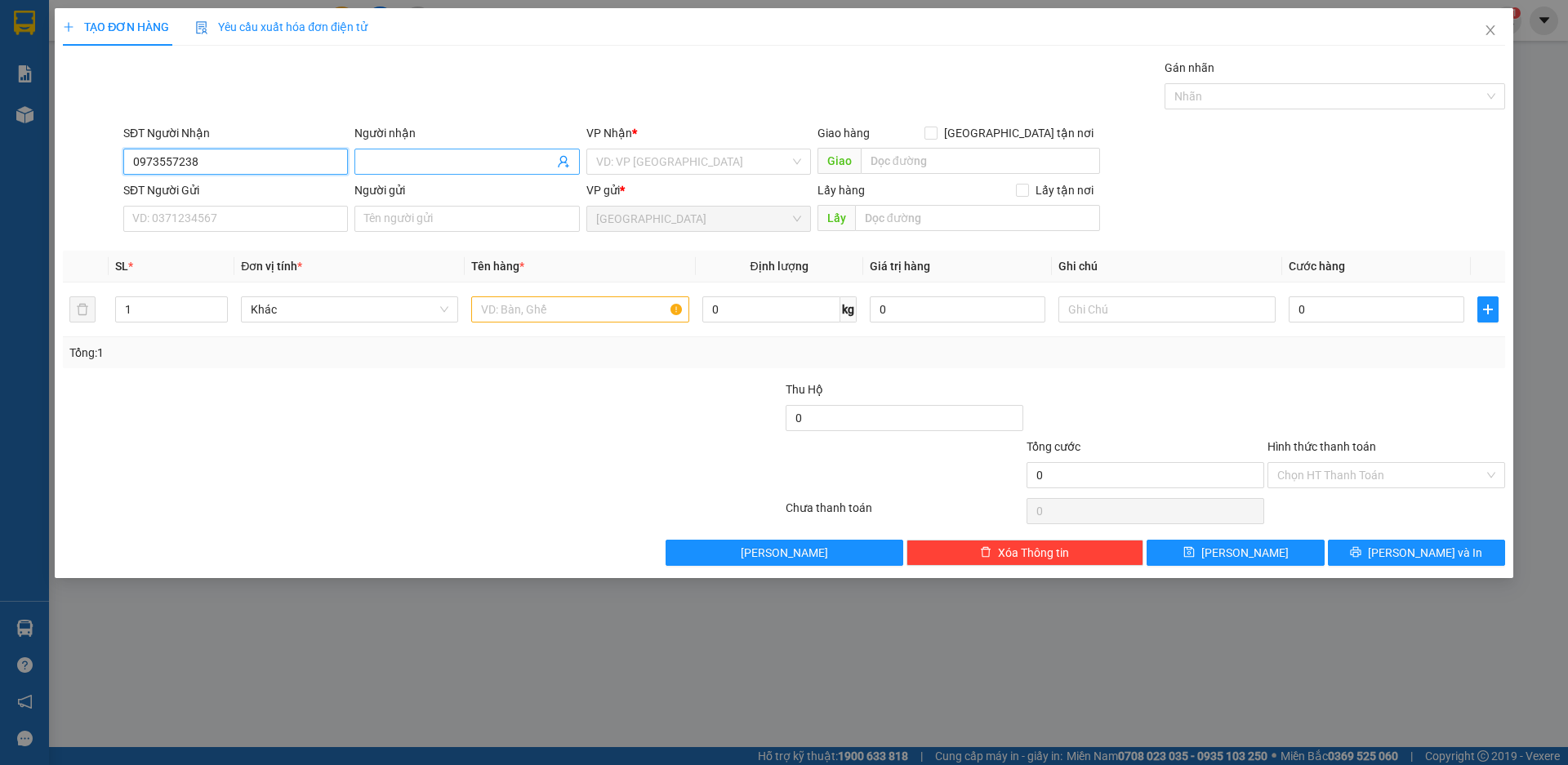
type input "0973557238"
click at [447, 160] on input "Người nhận" at bounding box center [459, 162] width 189 height 18
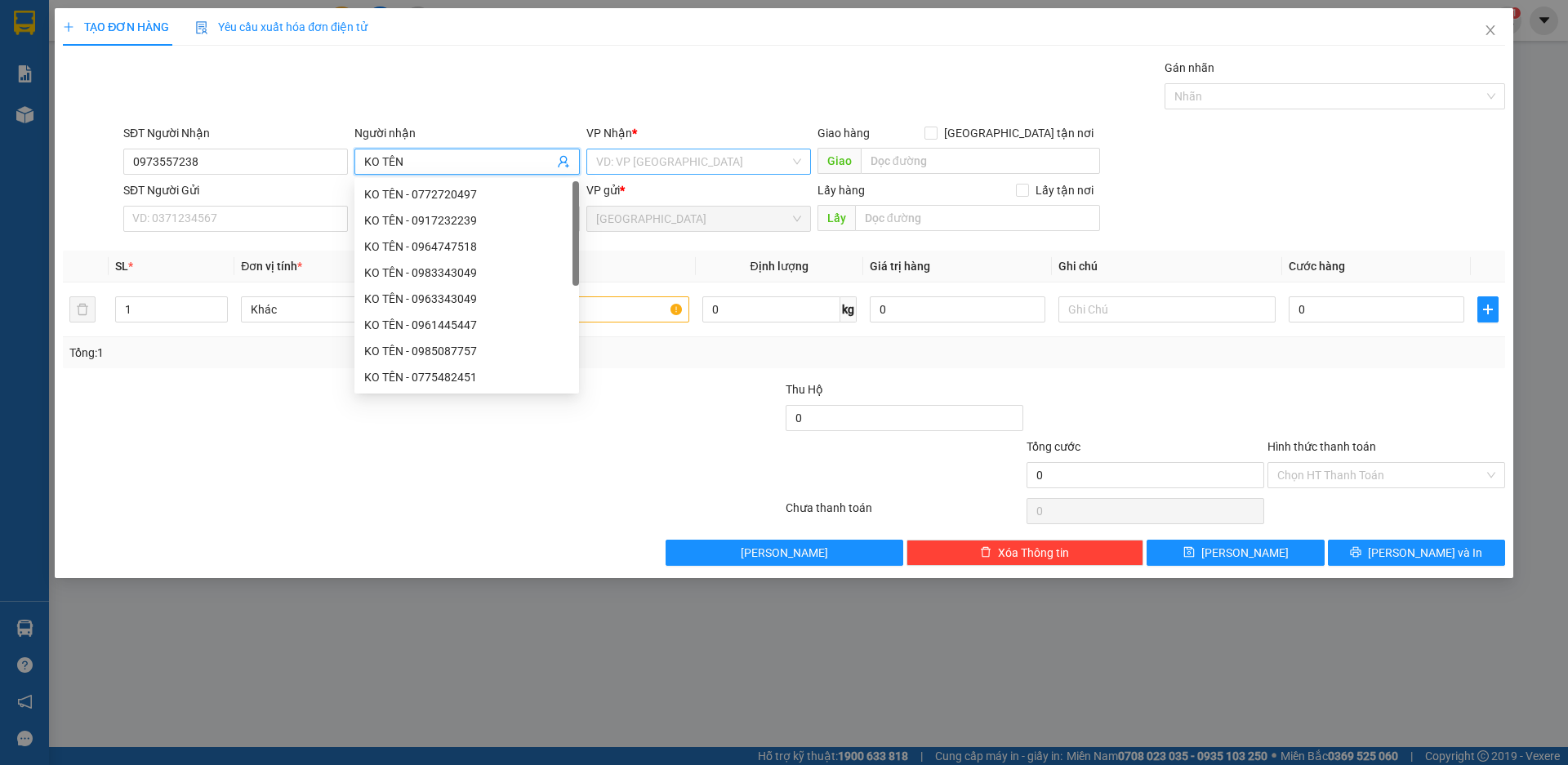
type input "KO TÊN"
click at [657, 158] on input "search" at bounding box center [693, 161] width 193 height 25
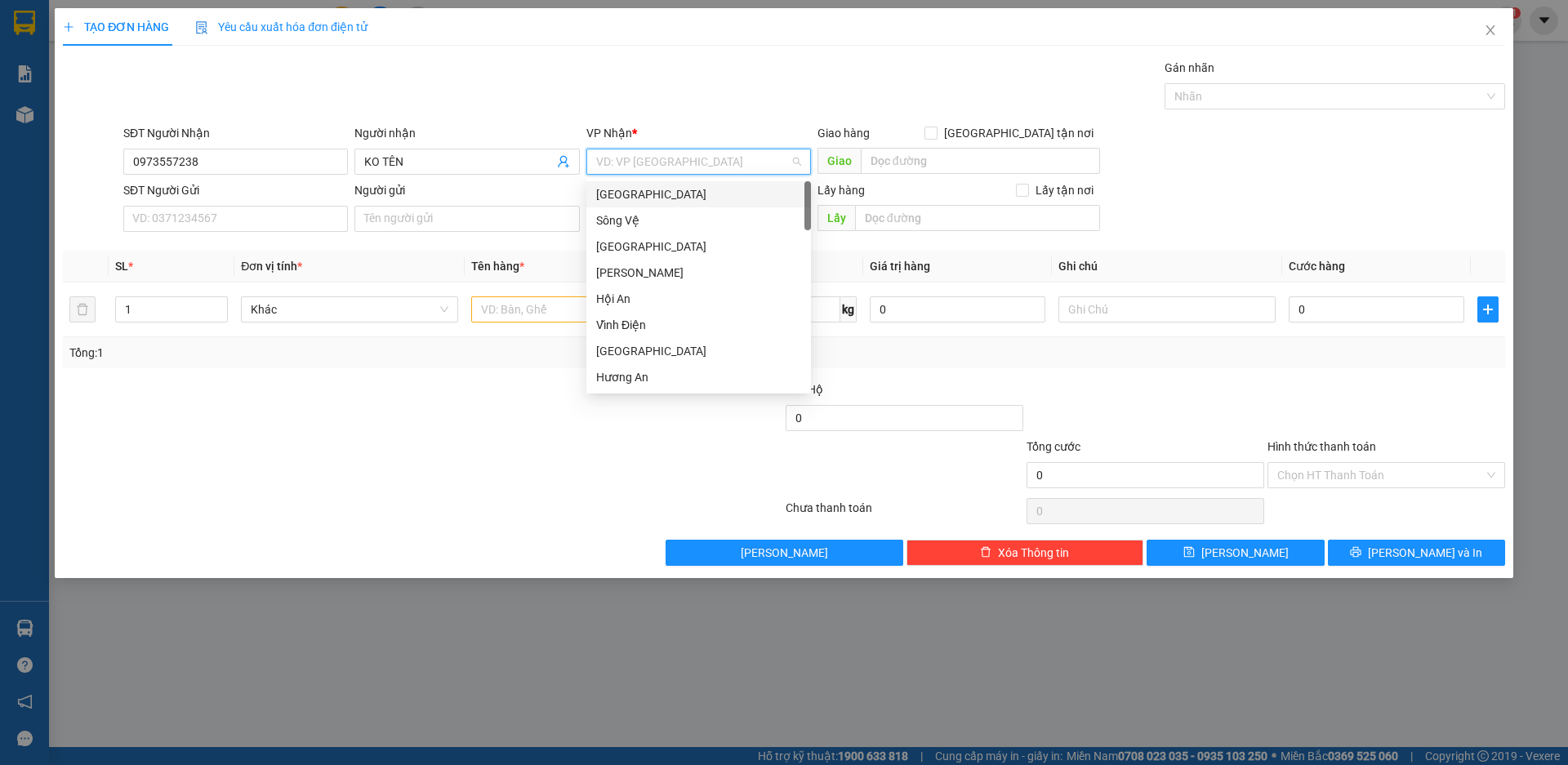
click at [609, 203] on div "[GEOGRAPHIC_DATA]" at bounding box center [698, 194] width 224 height 26
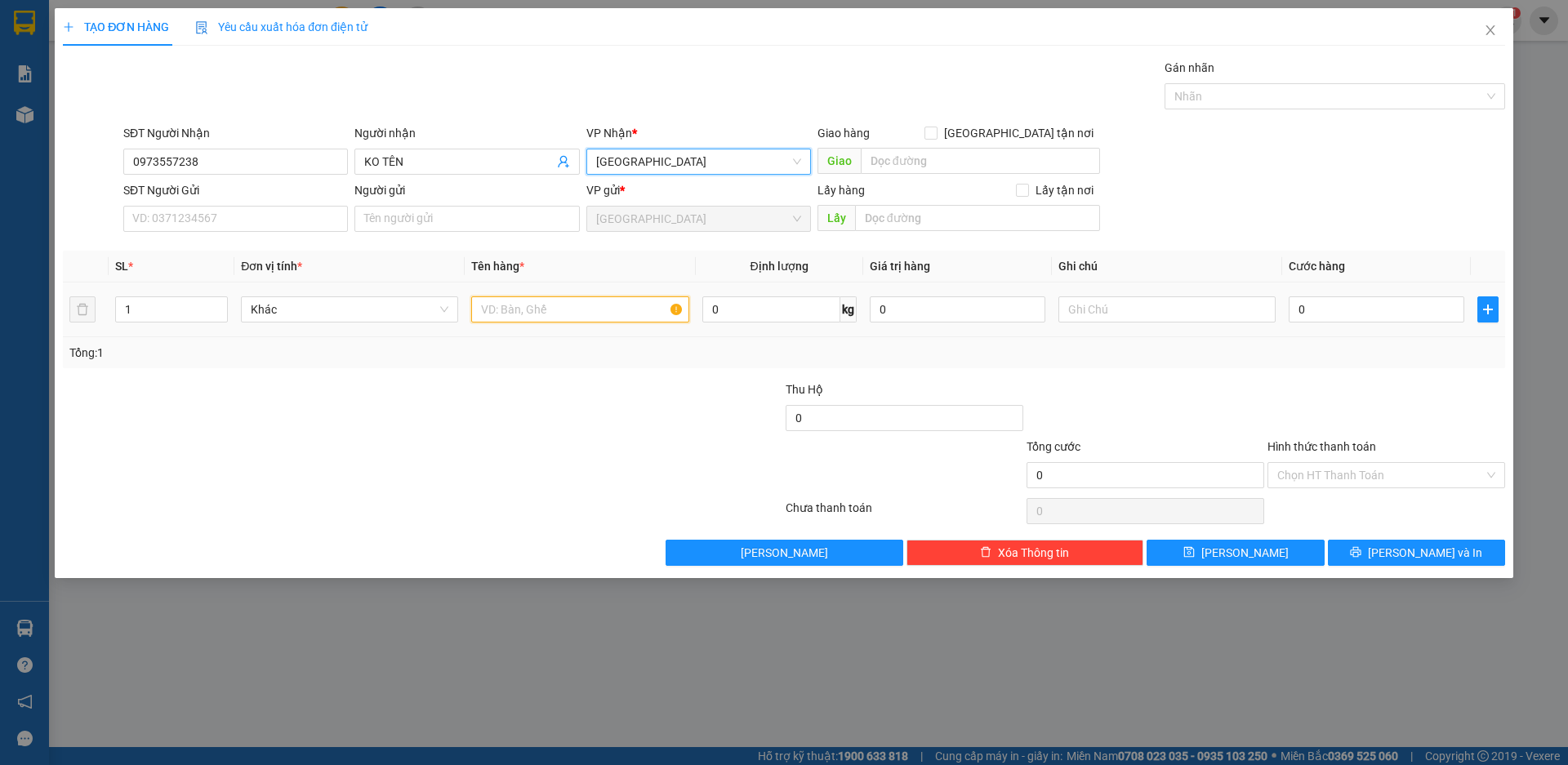
click at [545, 313] on input "text" at bounding box center [580, 309] width 217 height 26
type input "GIỎ GÀ"
click at [1027, 191] on input "Lấy tận nơi" at bounding box center [1022, 190] width 12 height 12
checkbox input "true"
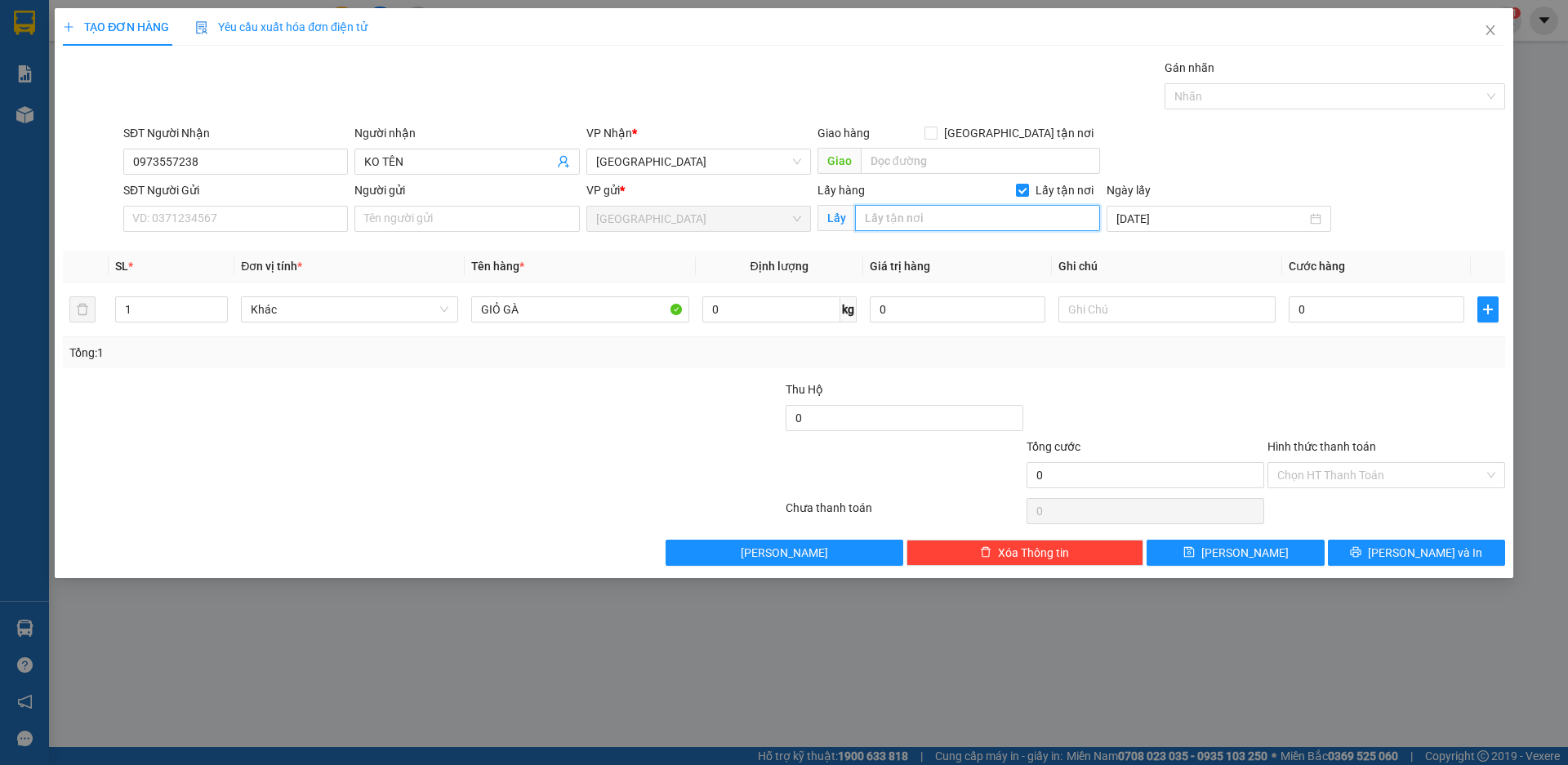
click at [969, 227] on input "text" at bounding box center [977, 218] width 245 height 26
type input "D"
type input "ĐẠI LỘC"
click at [1319, 311] on input "0" at bounding box center [1377, 309] width 176 height 26
type input "1"
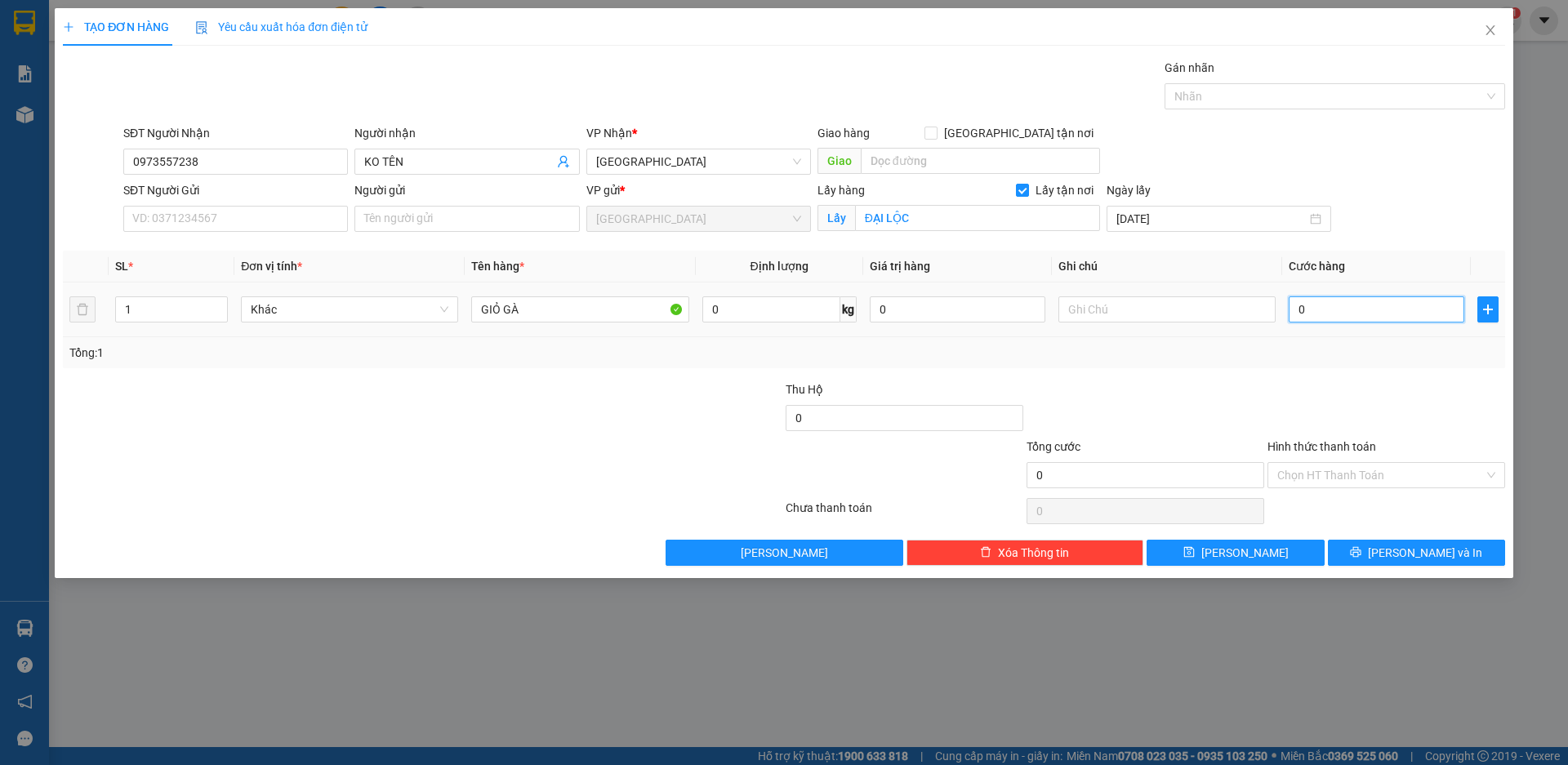
type input "1"
type input "10"
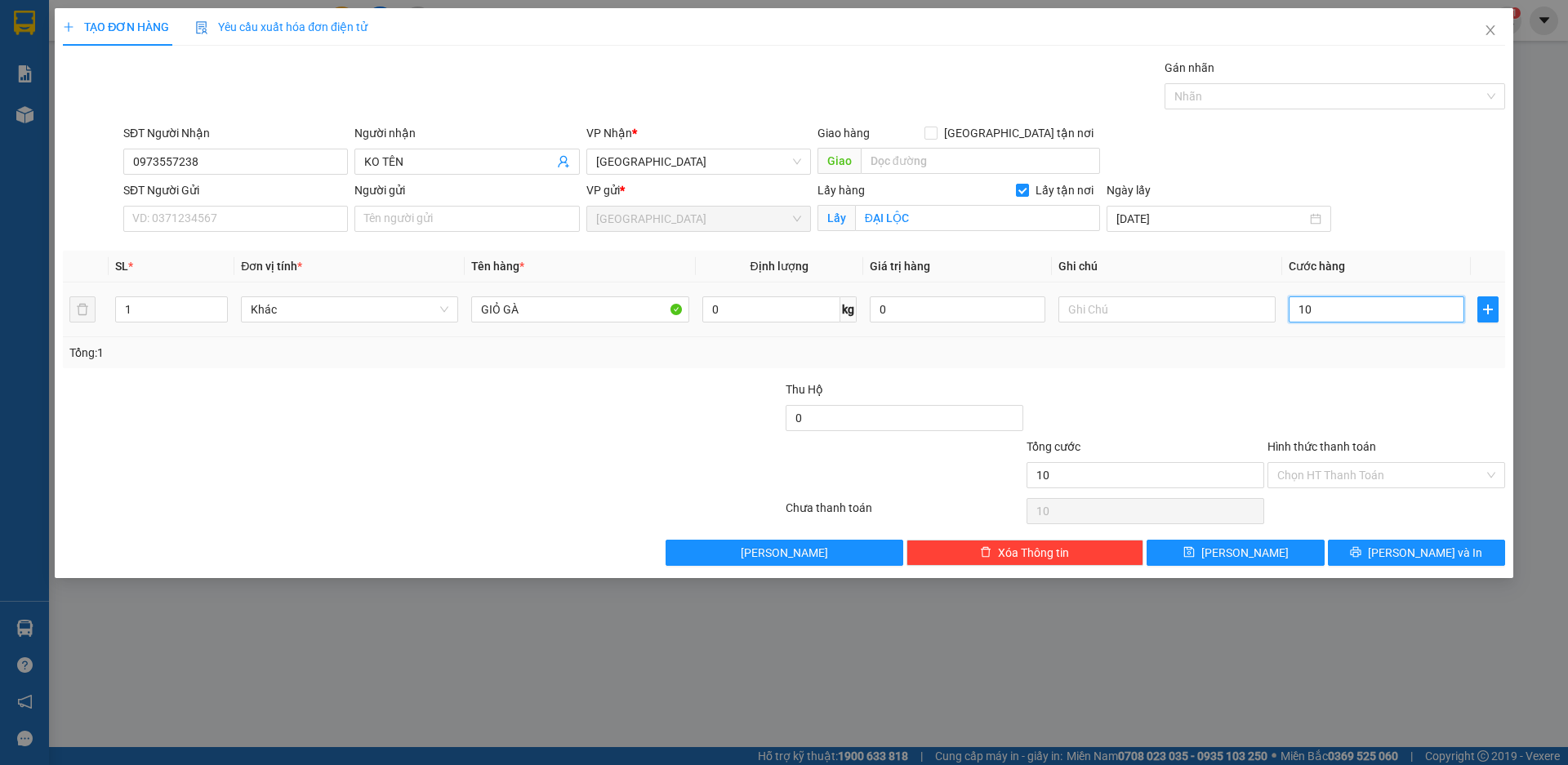
type input "100"
type input "1.000"
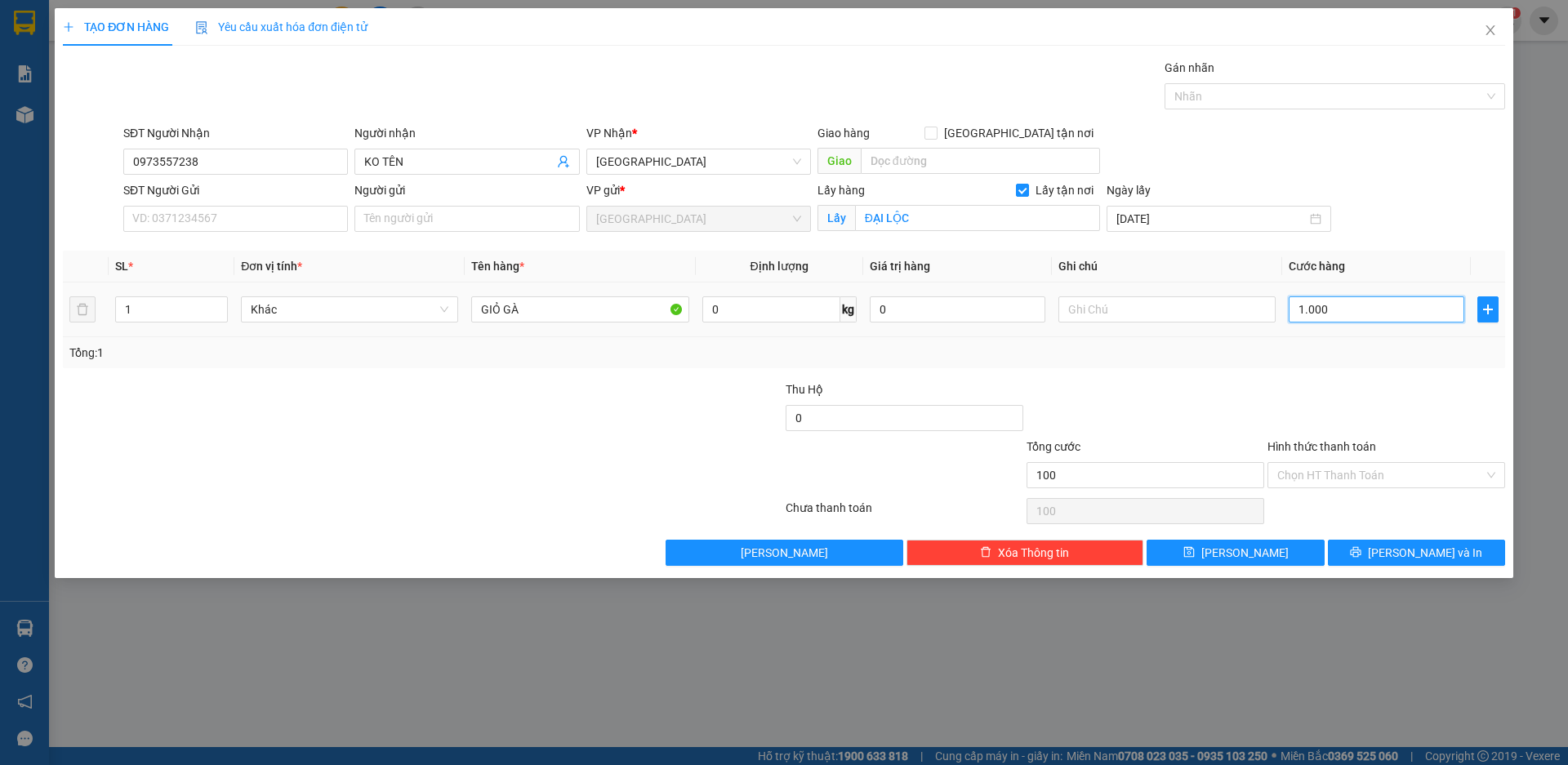
type input "1.000"
type input "10.000"
type input "100.000"
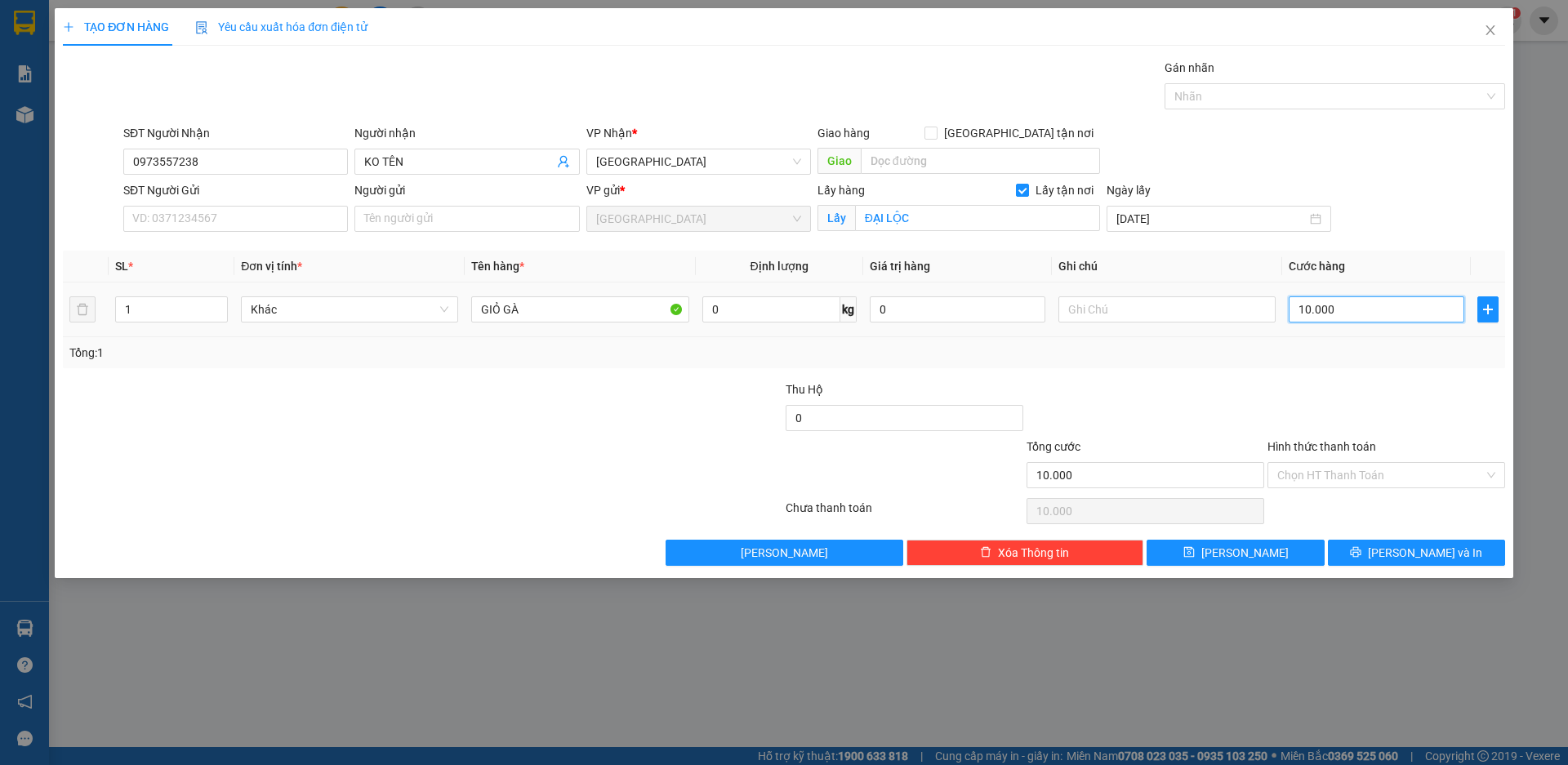
type input "100.000"
click at [1253, 553] on span "[PERSON_NAME]" at bounding box center [1245, 553] width 88 height 18
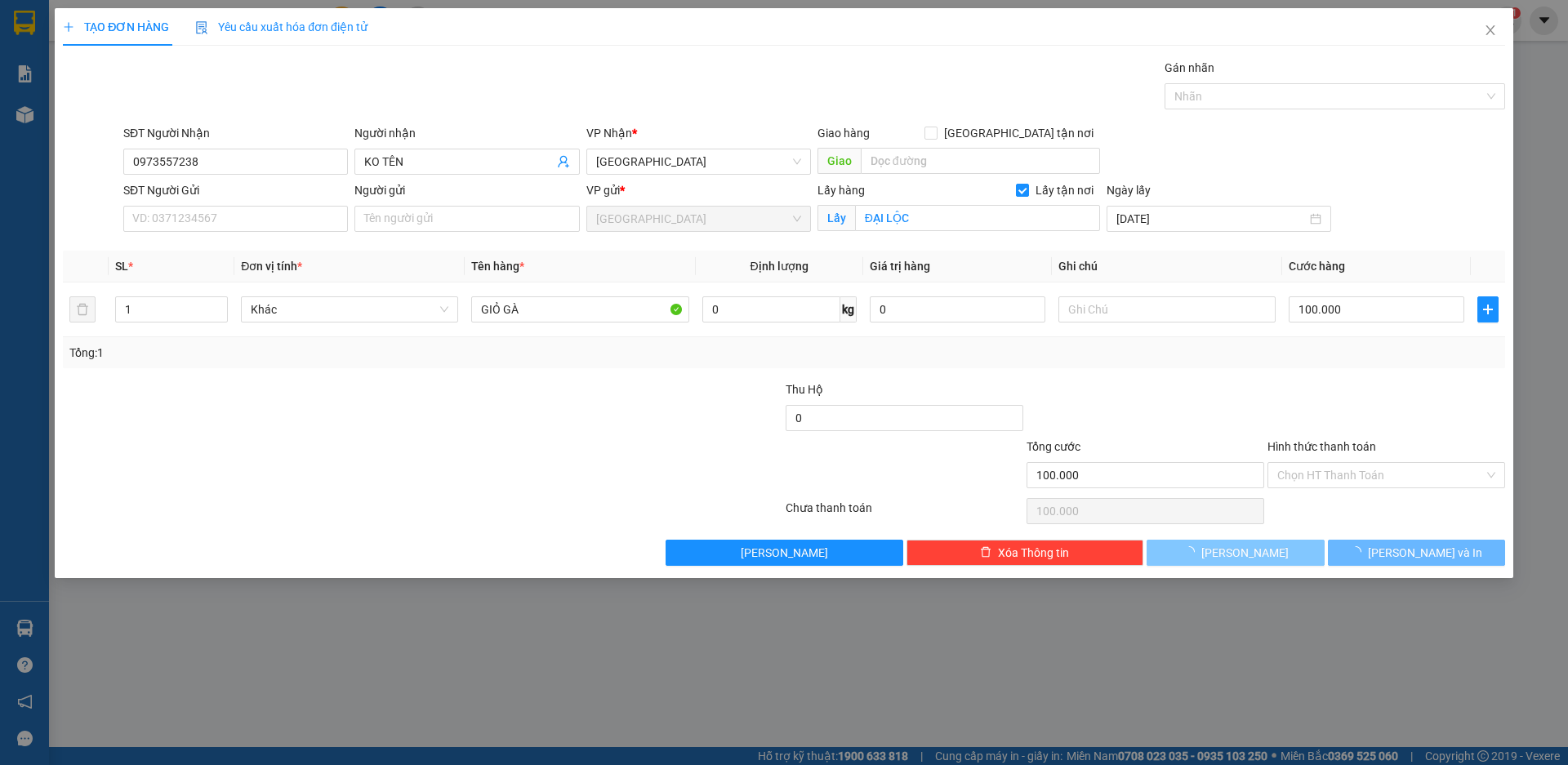
checkbox input "false"
type input "0"
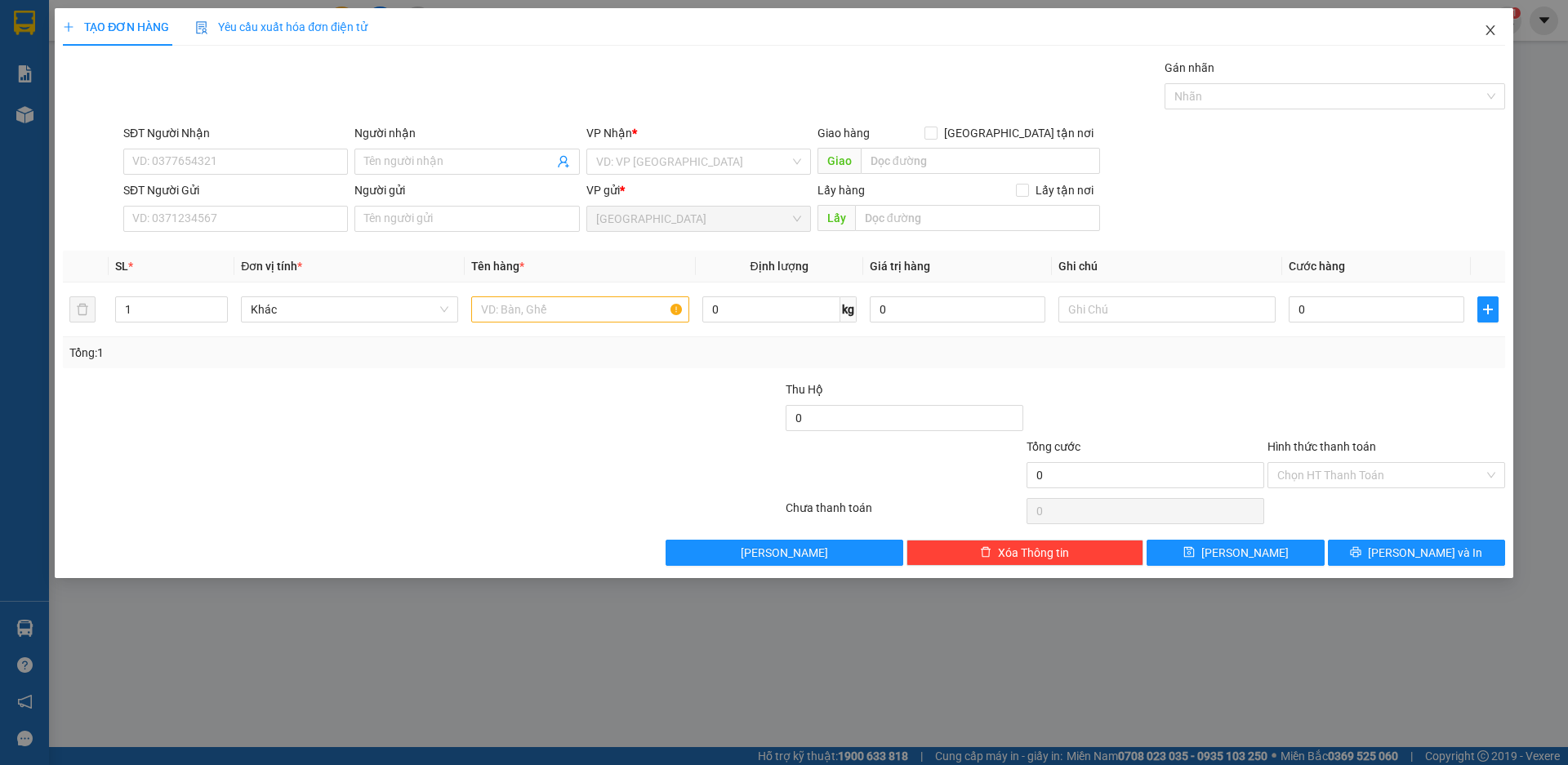
click at [1492, 33] on icon "close" at bounding box center [1491, 30] width 9 height 10
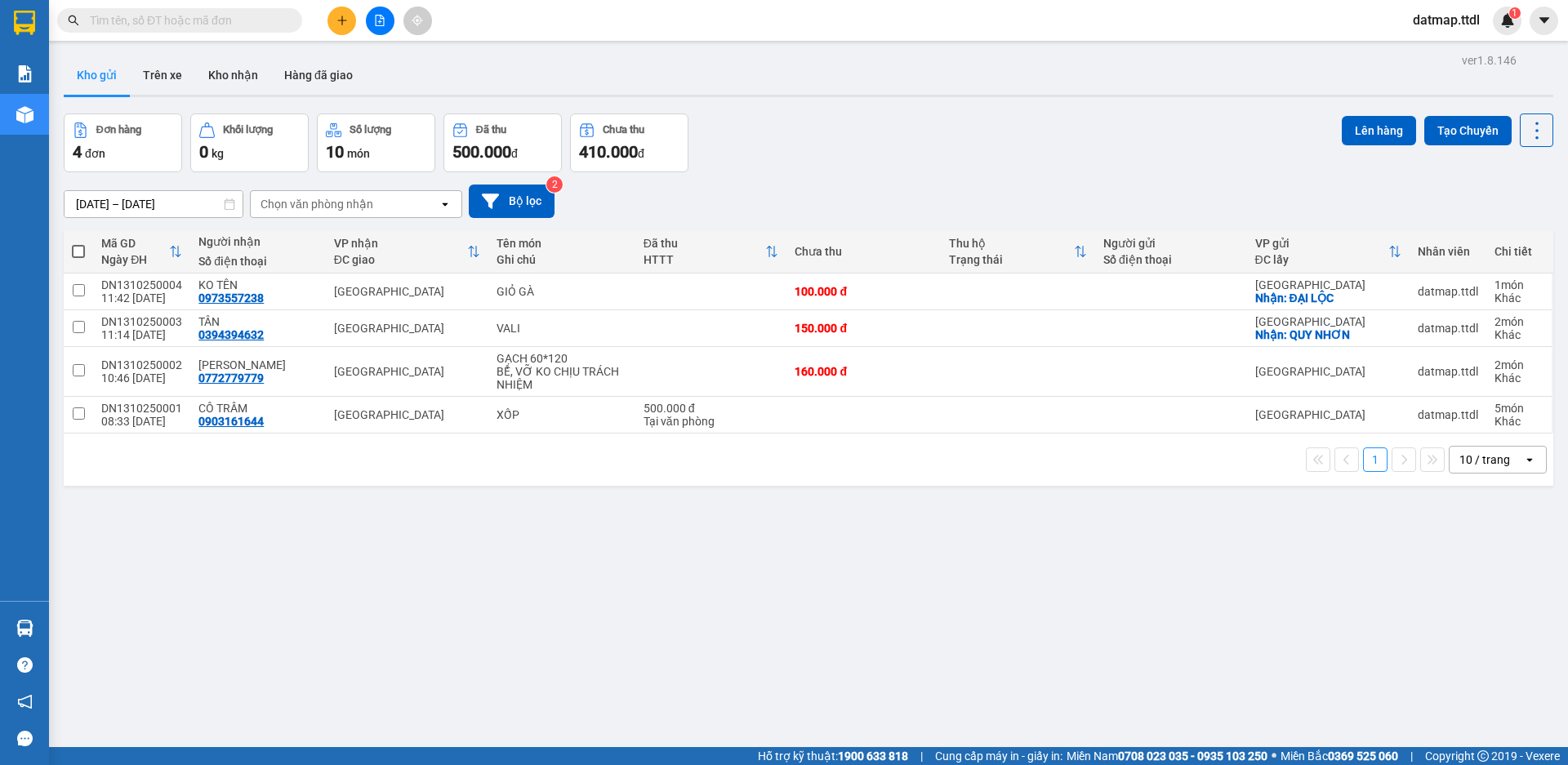
click at [347, 19] on button at bounding box center [341, 20] width 28 height 28
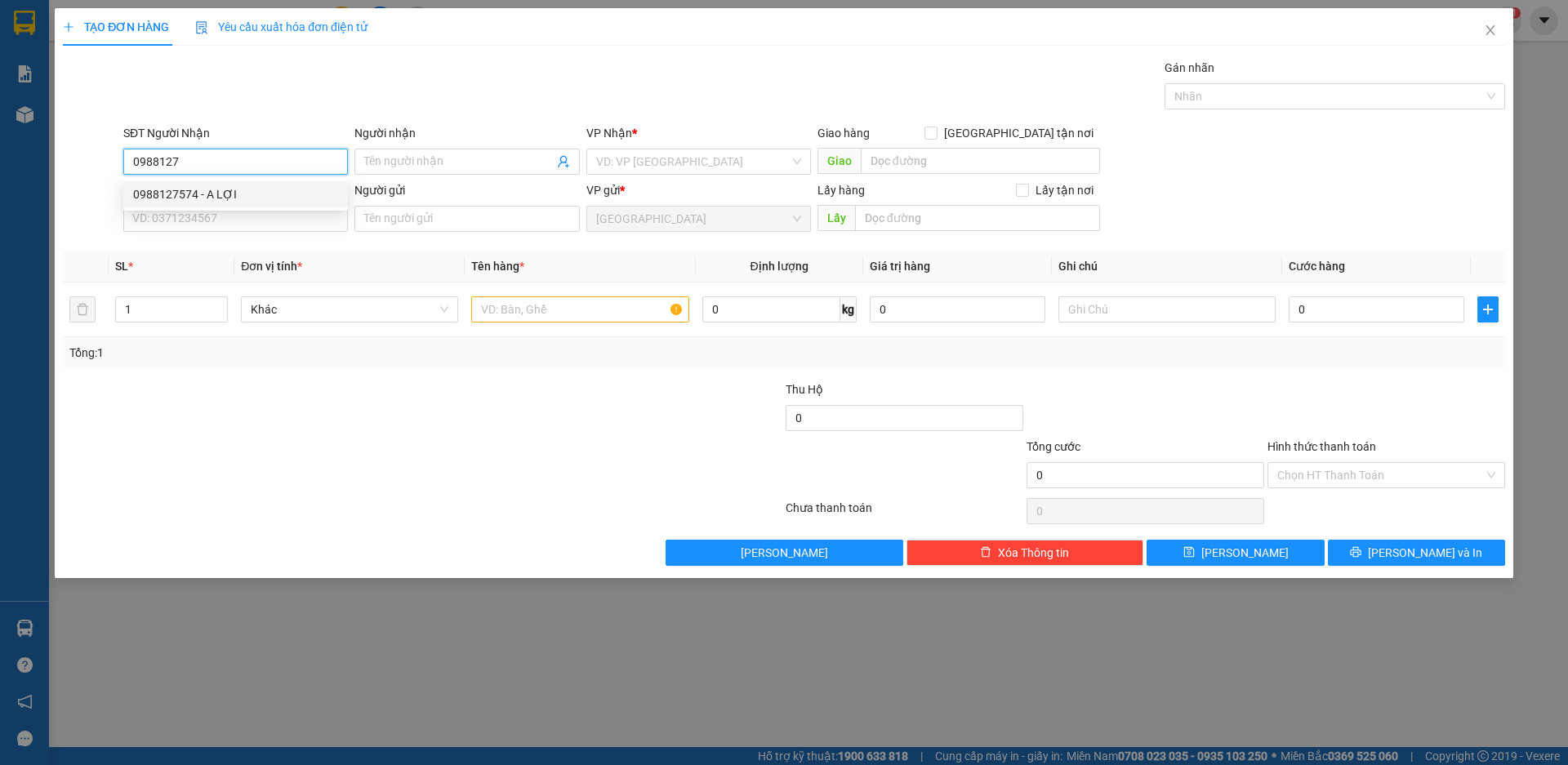
click at [206, 189] on div "0988127574 - A LỢI" at bounding box center [235, 194] width 205 height 18
type input "0988127574"
type input "A LỢI"
type input "200.000"
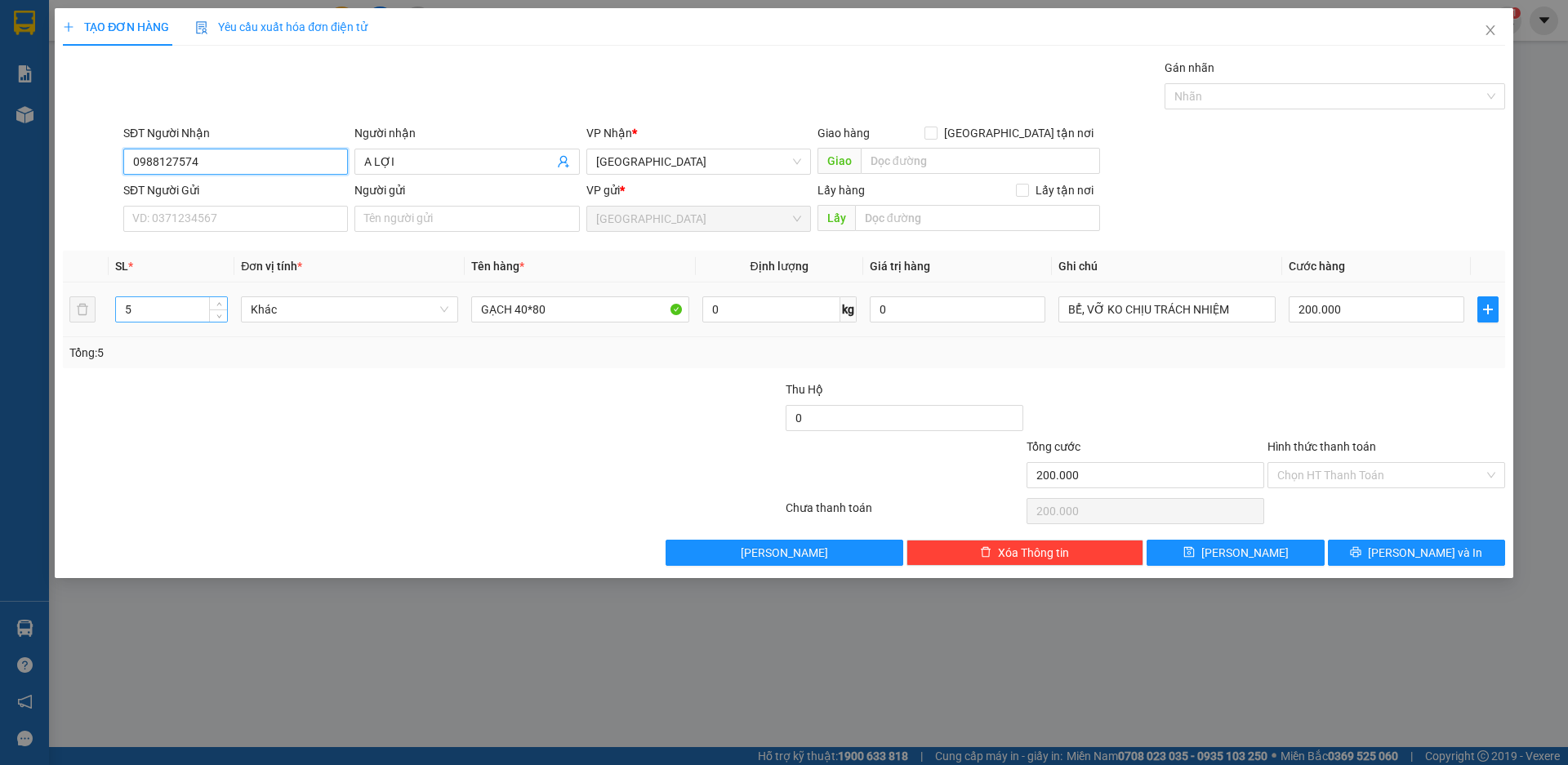
type input "0988127574"
click at [121, 307] on input "5" at bounding box center [171, 309] width 111 height 25
type input "15"
type input "0"
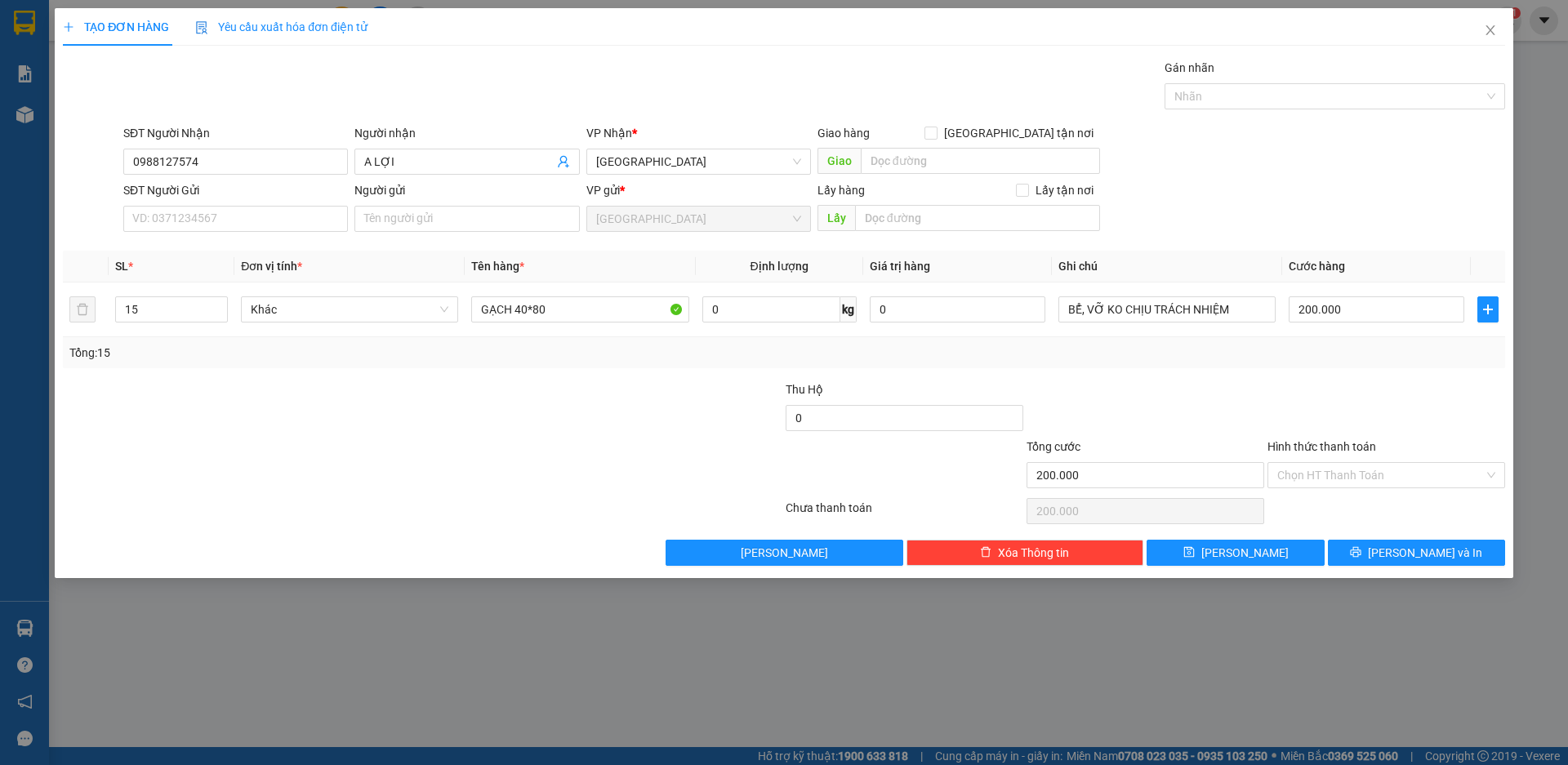
type input "0"
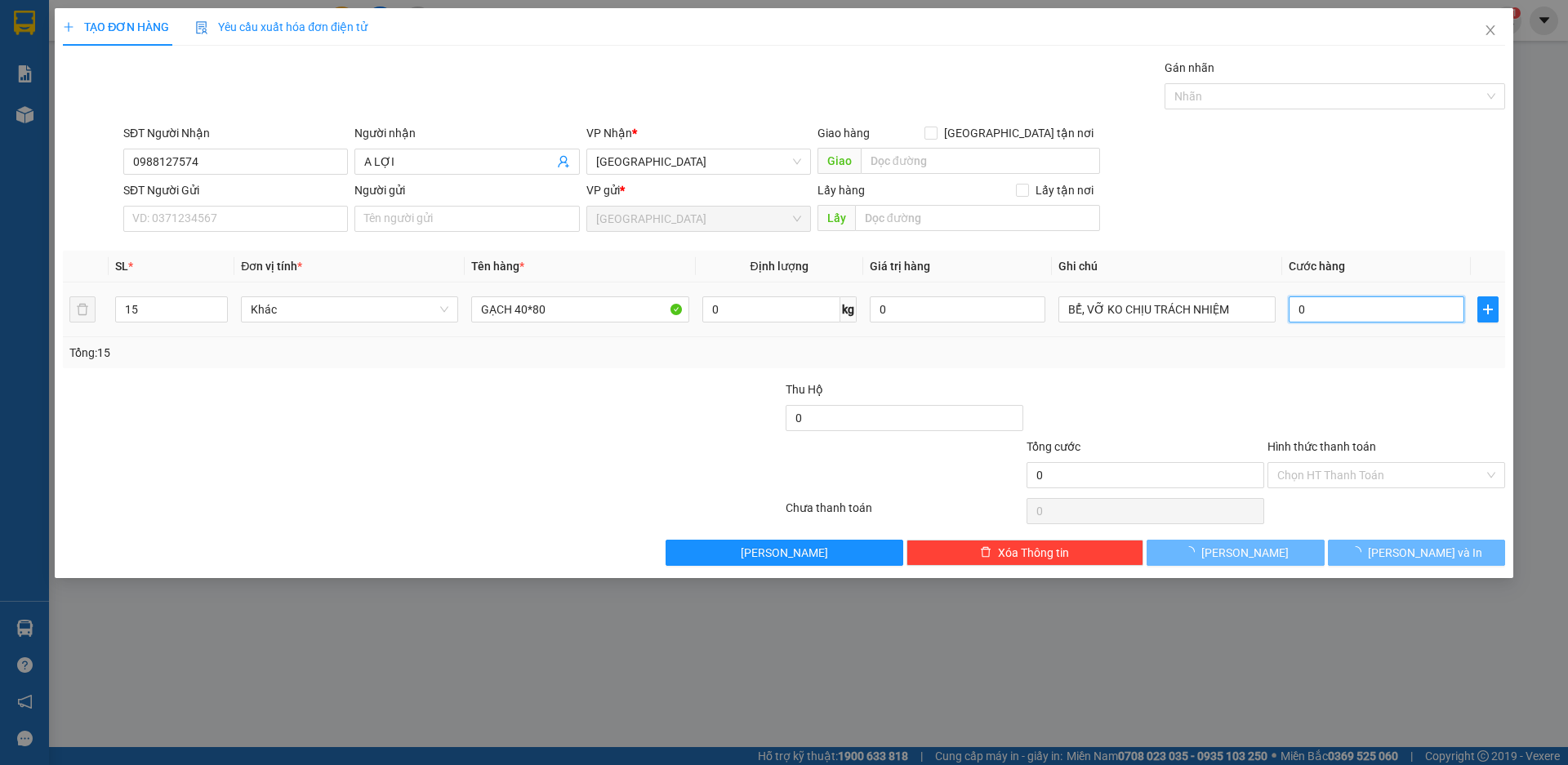
click at [1344, 307] on input "0" at bounding box center [1377, 309] width 176 height 26
type input "6"
type input "60"
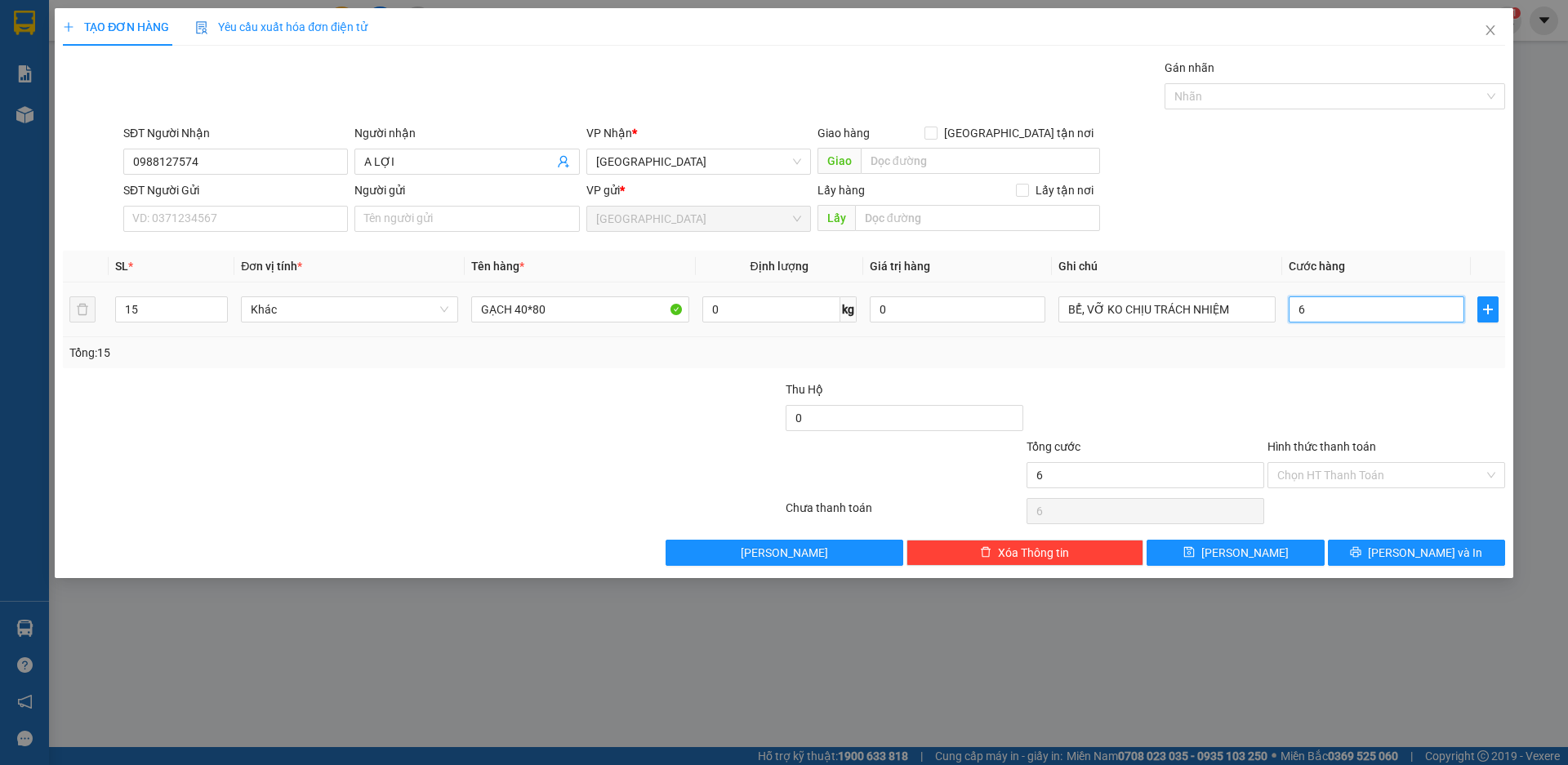
type input "60"
type input "600"
type input "6.000"
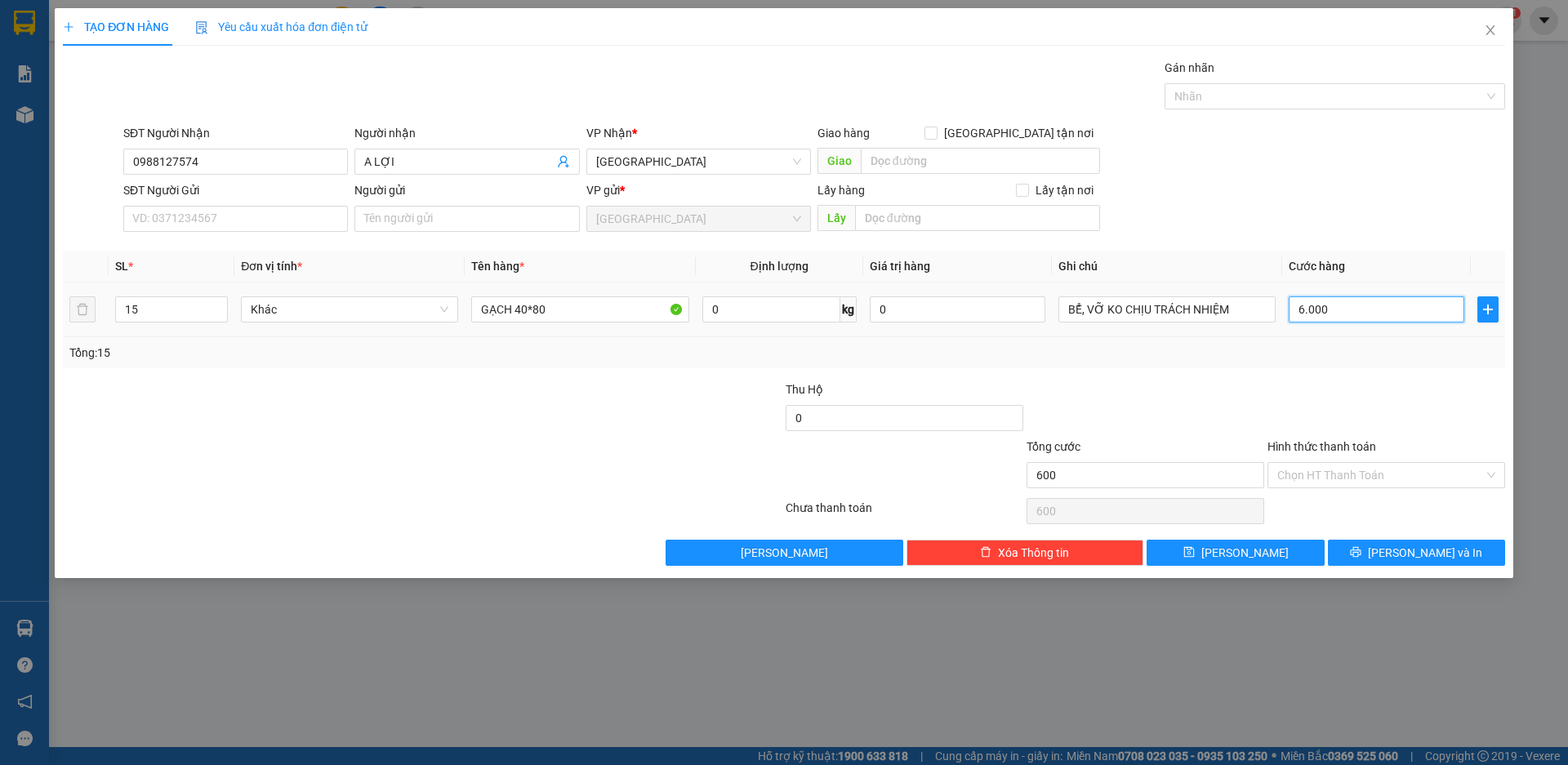
type input "6.000"
type input "60.000"
type input "600.000"
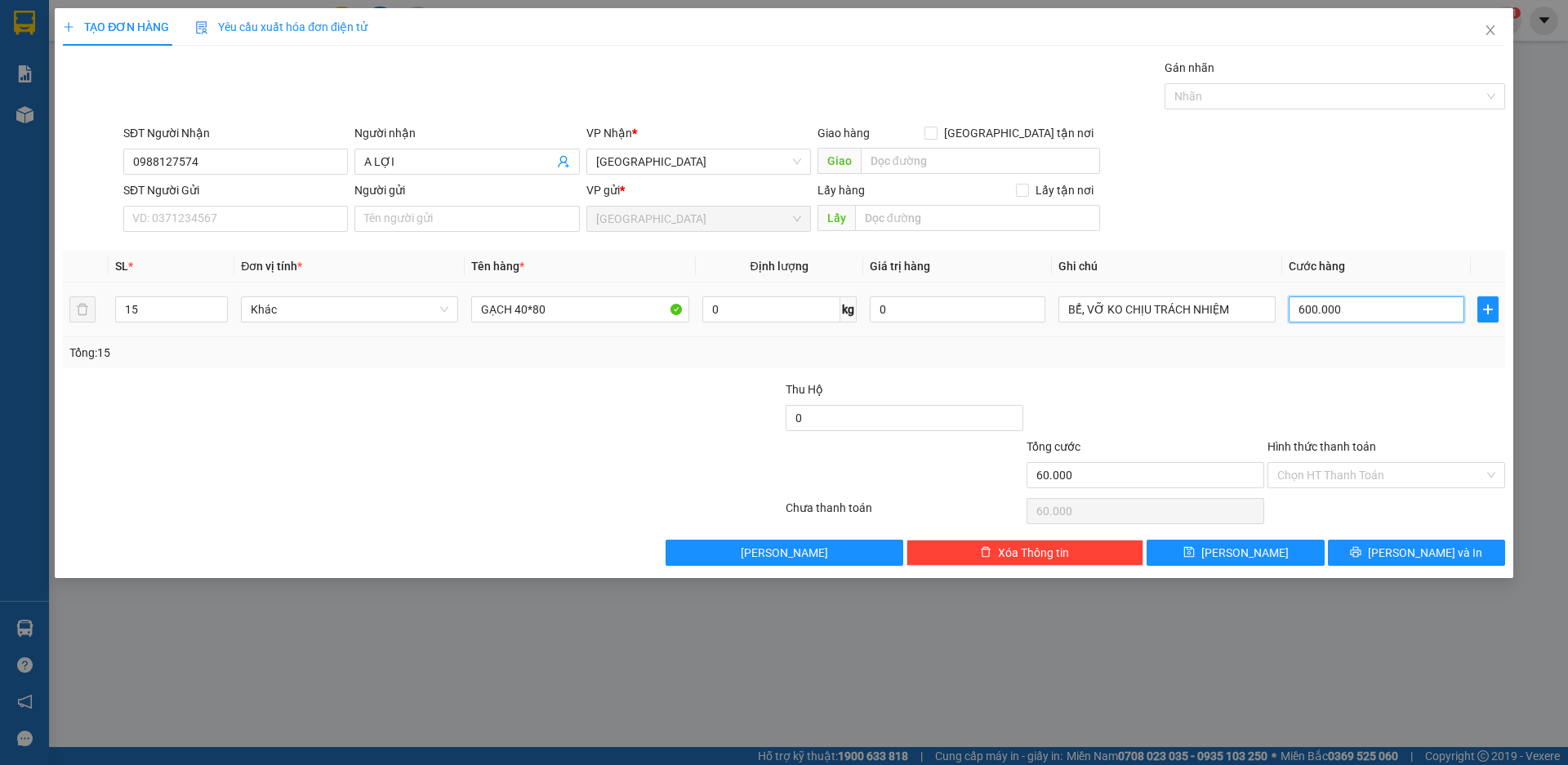
type input "600.000"
click at [1428, 553] on span "[PERSON_NAME] và In" at bounding box center [1425, 553] width 114 height 18
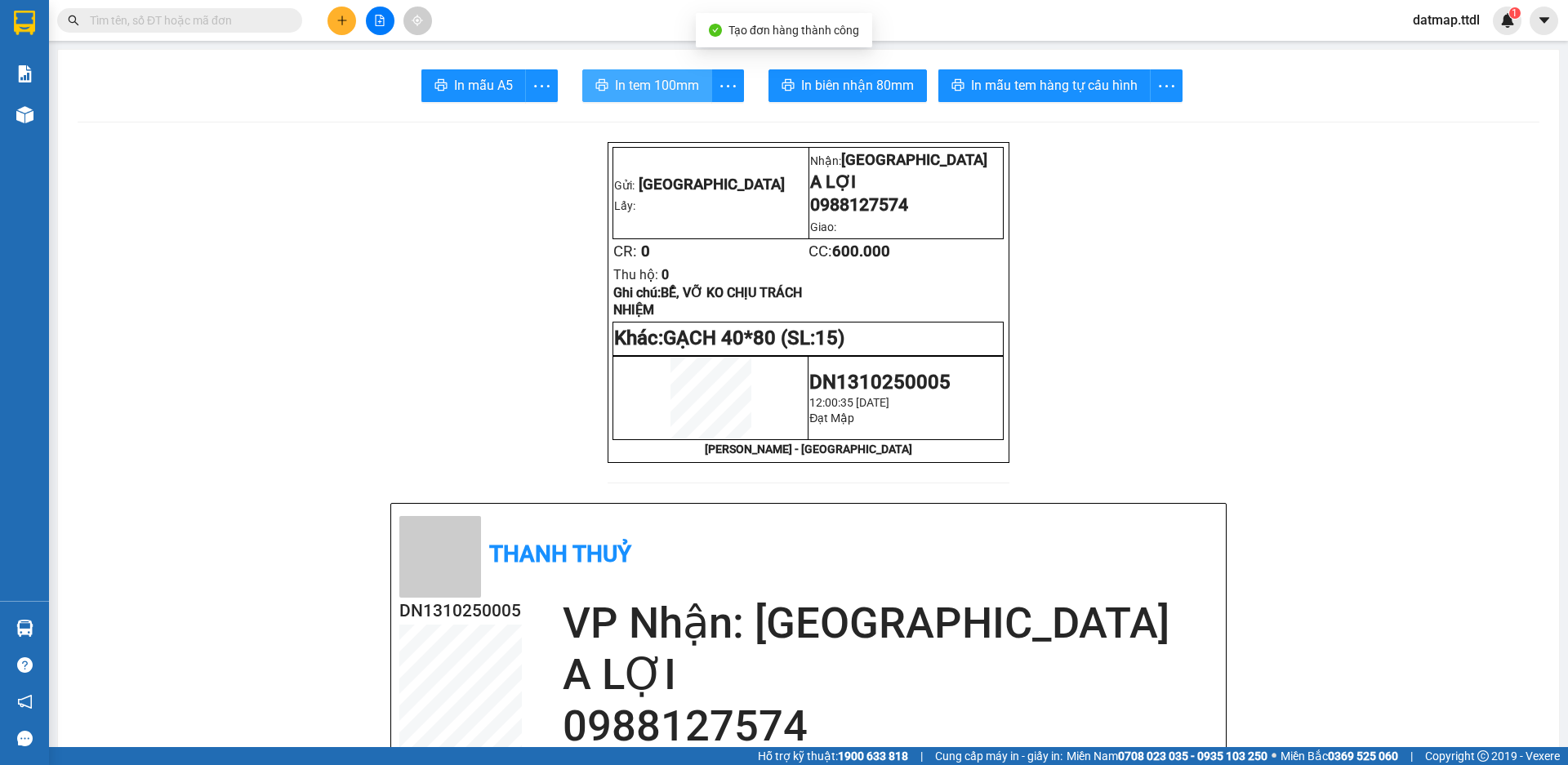
click at [685, 83] on span "In tem 100mm" at bounding box center [657, 85] width 84 height 20
